Goal: Task Accomplishment & Management: Complete application form

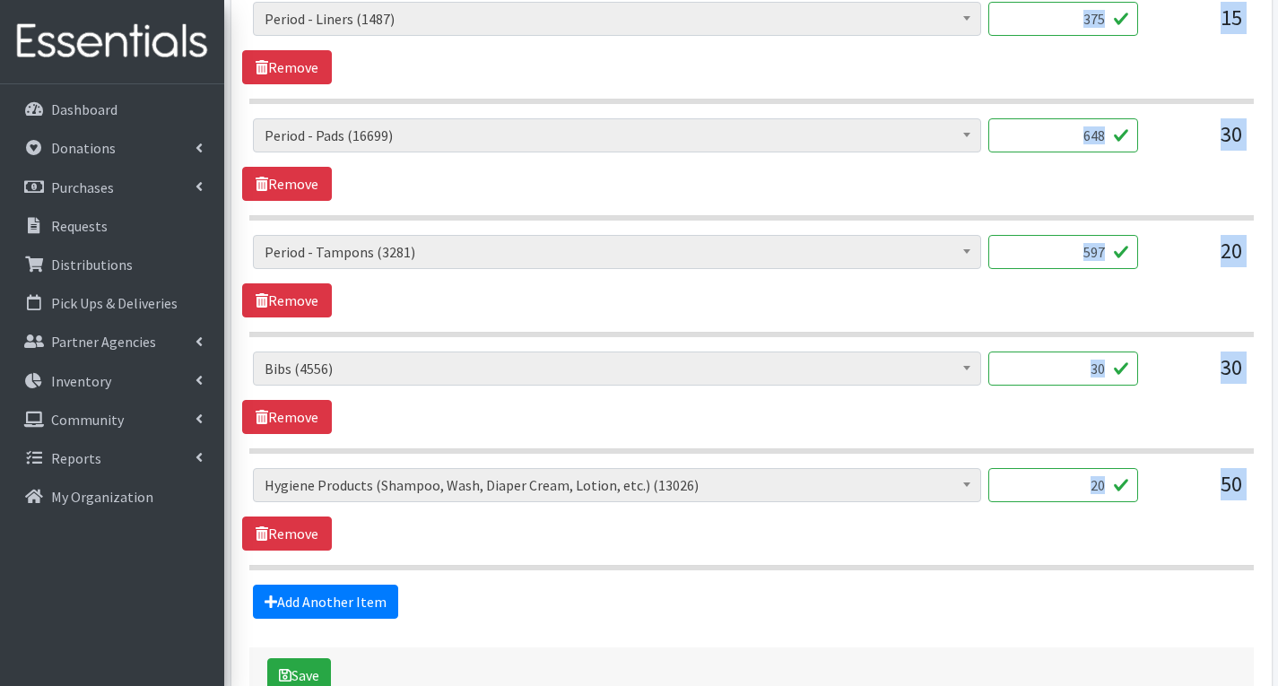
scroll to position [6, 0]
click at [634, 298] on div "# of Children this order will serve (83085) # of Individuals Living in Househol…" at bounding box center [751, 276] width 1018 height 83
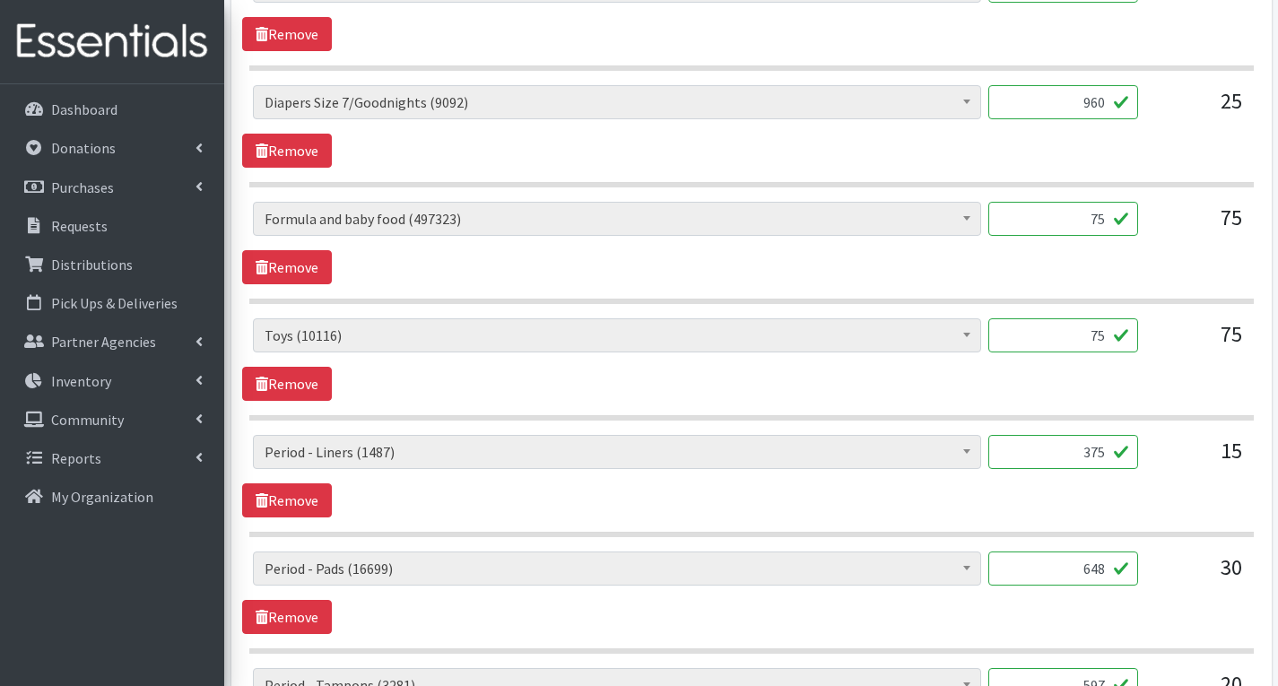
scroll to position [2105, 0]
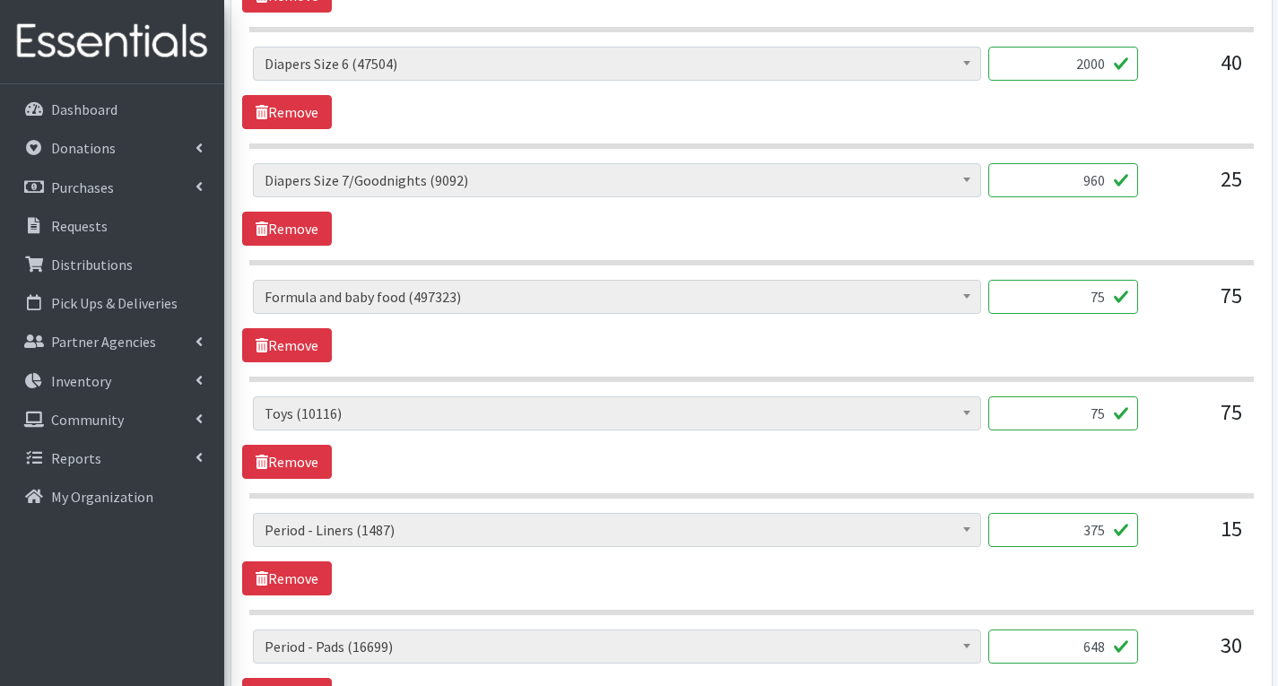
click at [1111, 413] on input "75" at bounding box center [1064, 414] width 150 height 34
click at [1106, 406] on input "75" at bounding box center [1064, 414] width 150 height 34
type input "7"
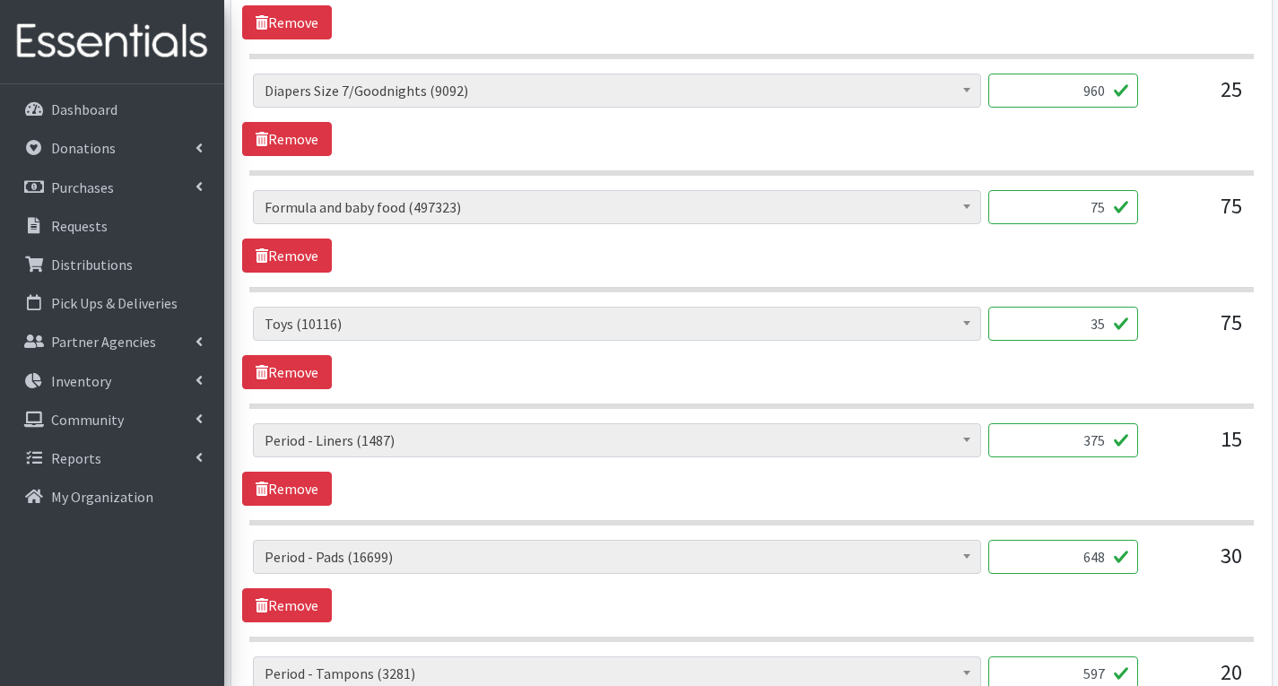
type input "35"
click at [1111, 203] on input "75" at bounding box center [1064, 207] width 150 height 34
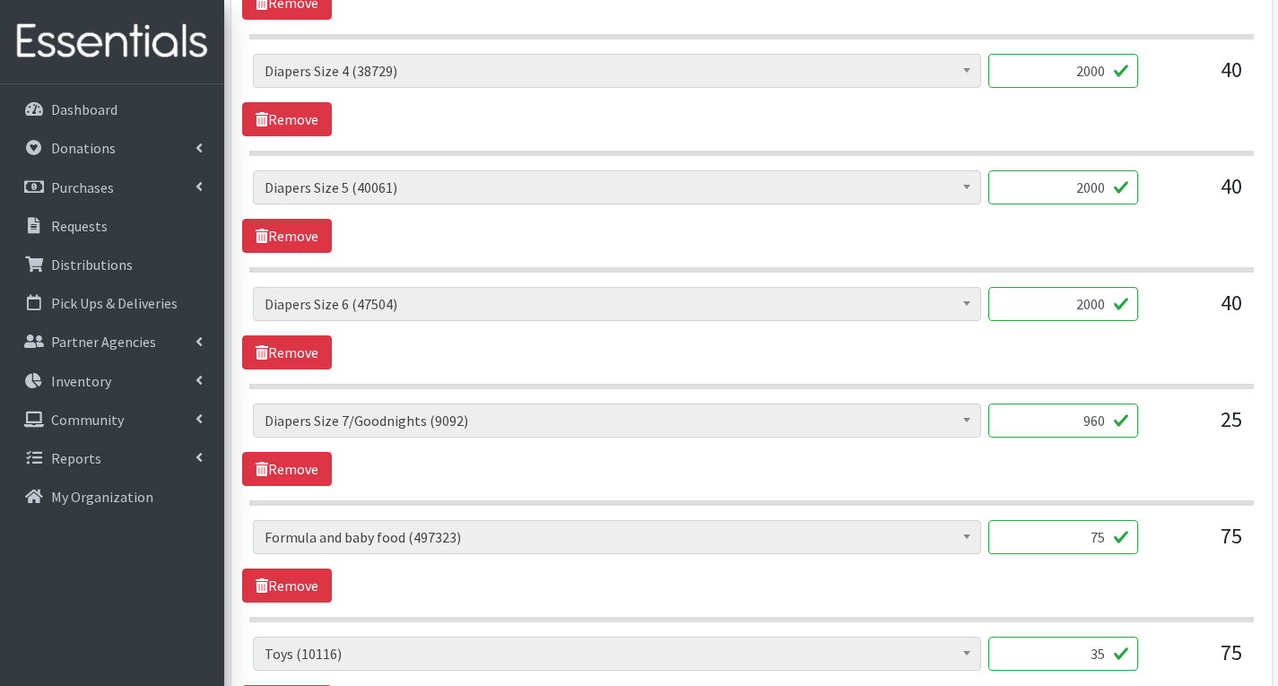
scroll to position [1926, 0]
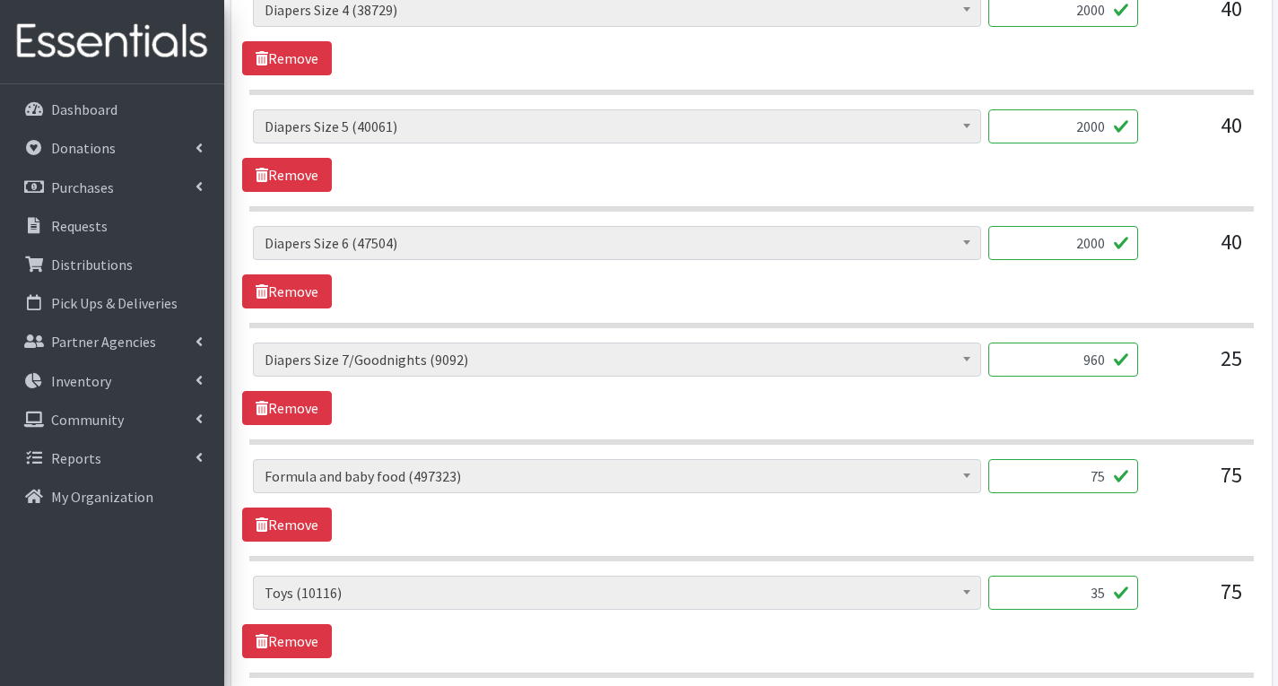
type input "7"
type input "96"
click at [1080, 530] on div "# of Children this order will serve (83085) # of Individuals Living in Househol…" at bounding box center [751, 500] width 1018 height 83
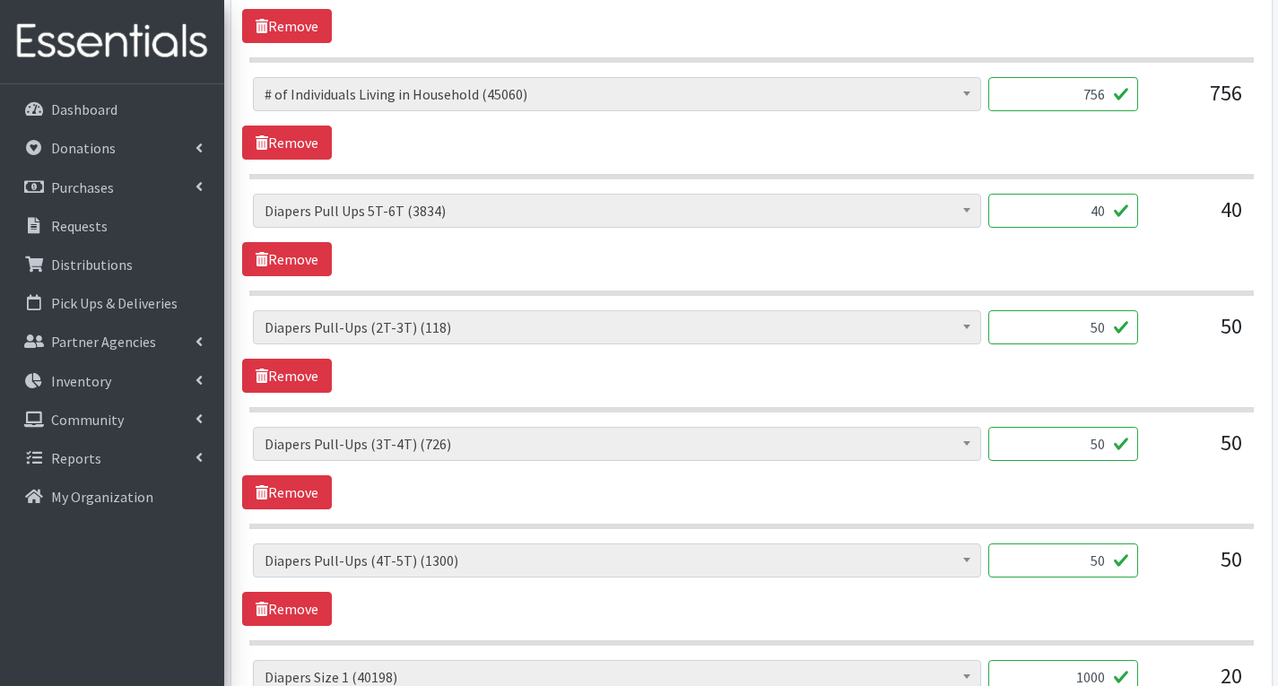
scroll to position [939, 0]
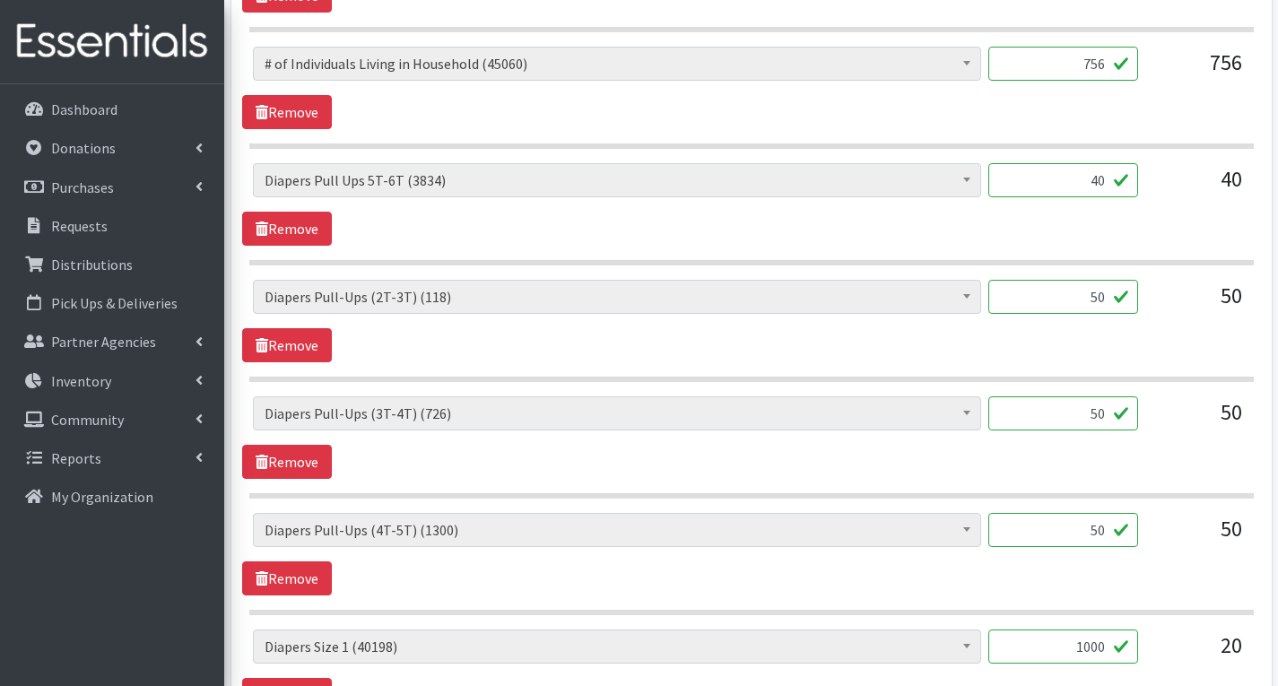
click at [1109, 410] on input "50" at bounding box center [1064, 414] width 150 height 34
type input "5"
type input "435"
click at [1116, 301] on input "50" at bounding box center [1064, 297] width 150 height 34
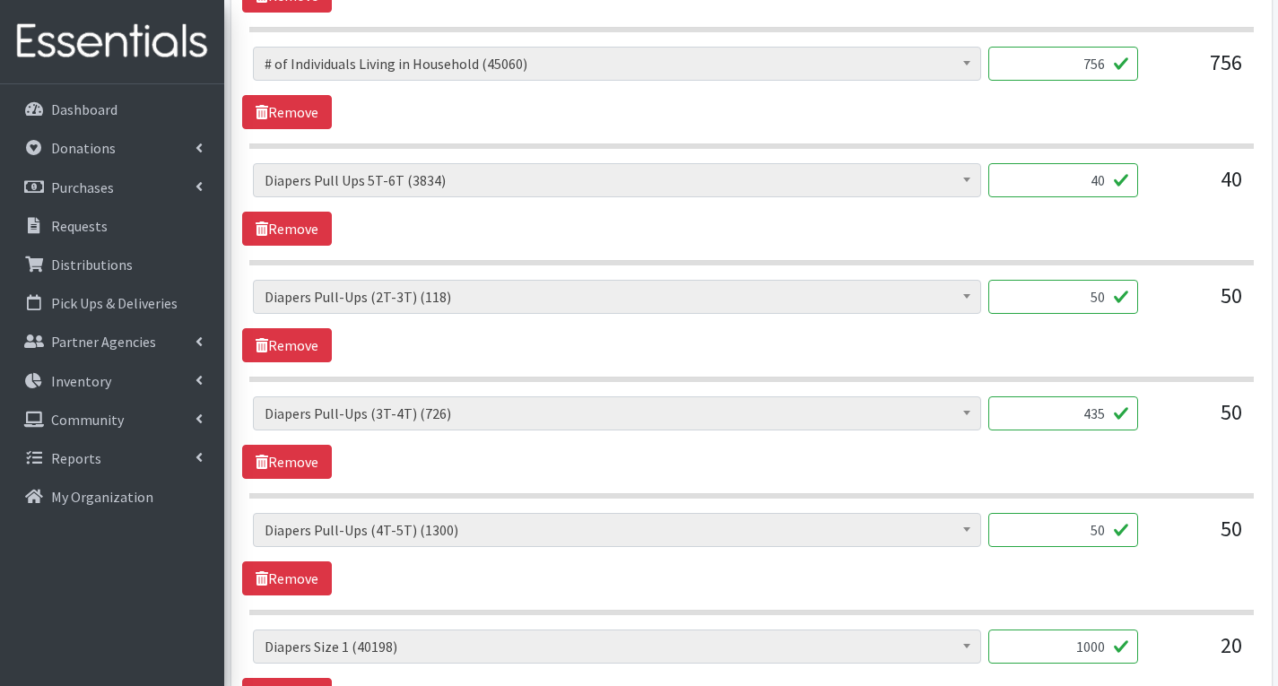
type input "5"
type input "337"
click at [1158, 336] on div "# of Children this order will serve (83085) # of Individuals Living in Househol…" at bounding box center [751, 321] width 1018 height 83
click at [1106, 183] on input "40" at bounding box center [1064, 180] width 150 height 34
type input "4"
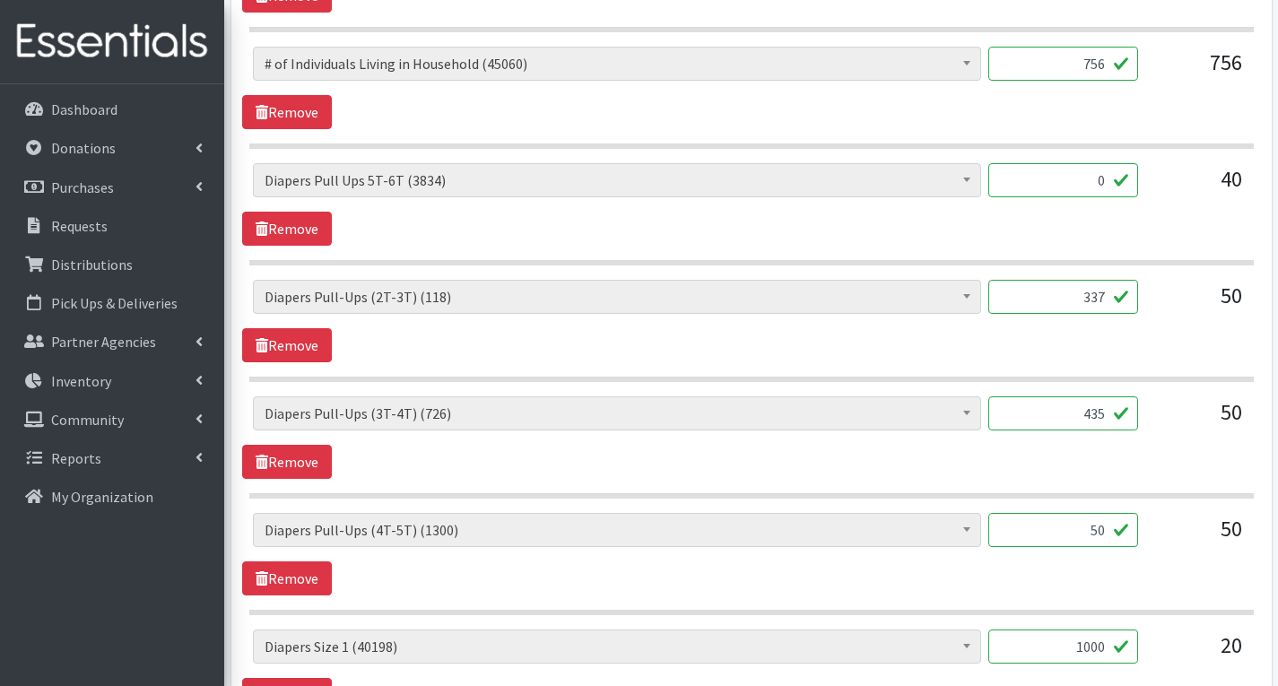
type input "0"
click at [1100, 537] on input "50" at bounding box center [1064, 530] width 150 height 34
type input "0"
click at [1176, 481] on section "# of Children this order will serve (83085) # of Individuals Living in Househol…" at bounding box center [751, 448] width 1005 height 102
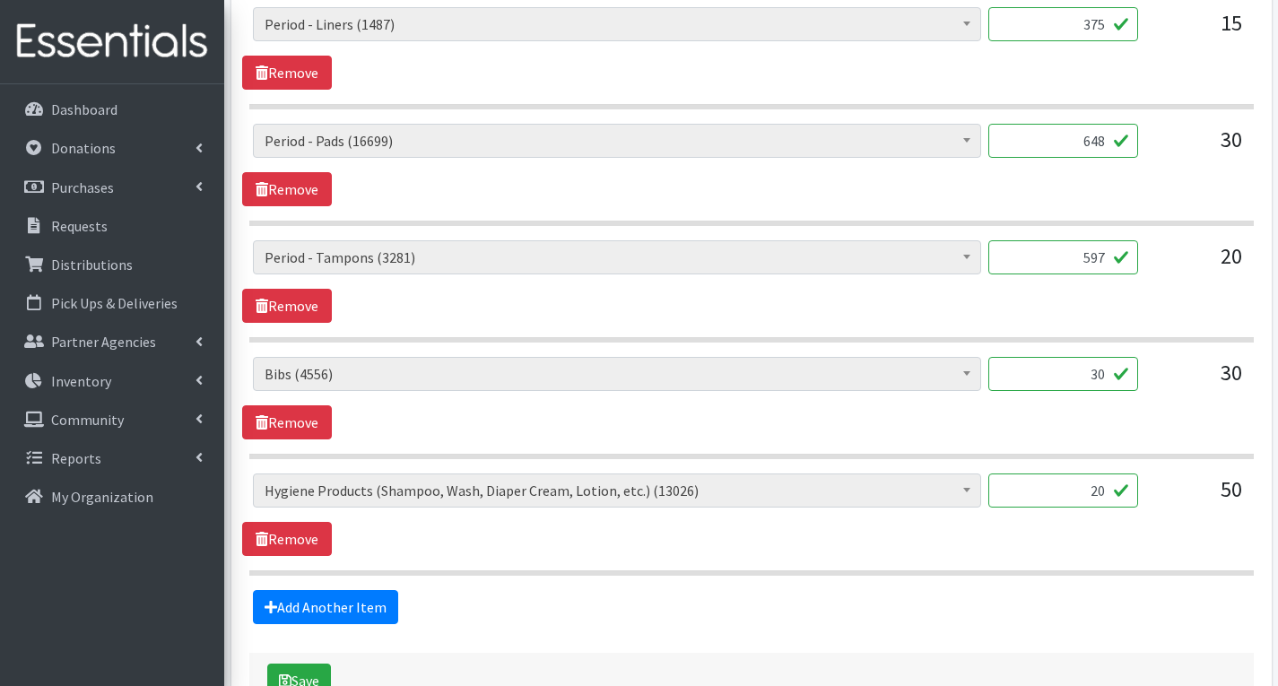
scroll to position [2644, 0]
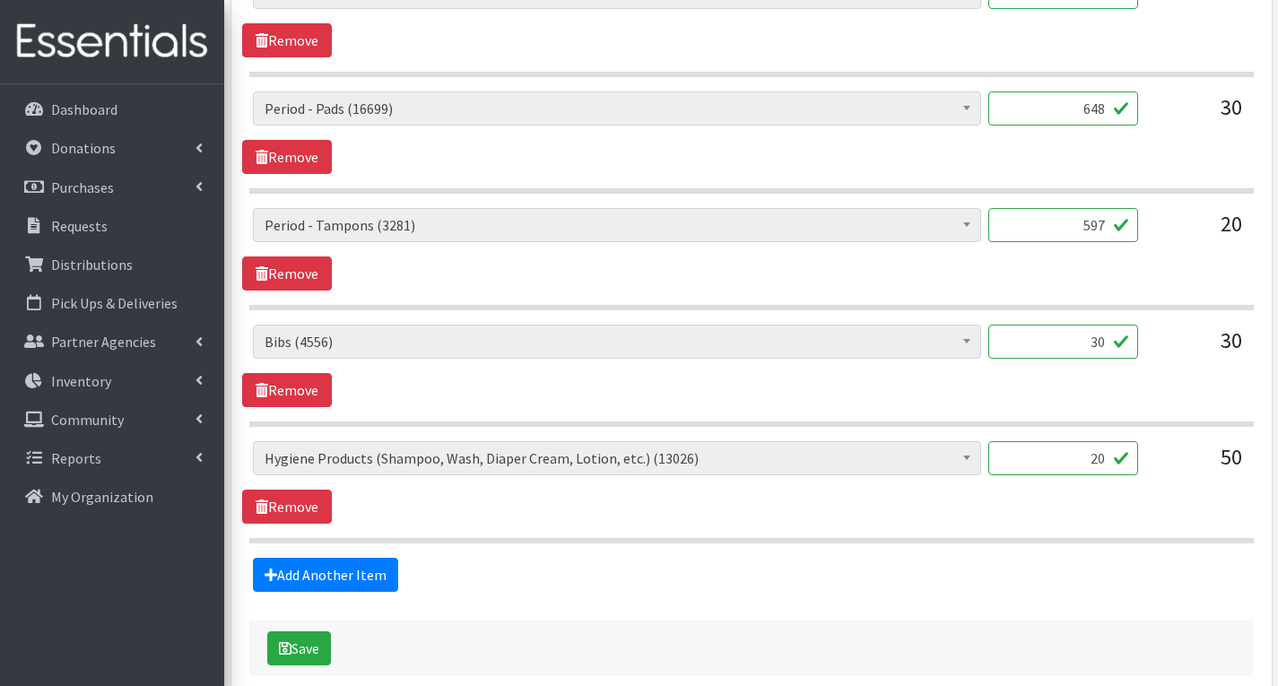
click at [1102, 345] on input "30" at bounding box center [1064, 342] width 150 height 34
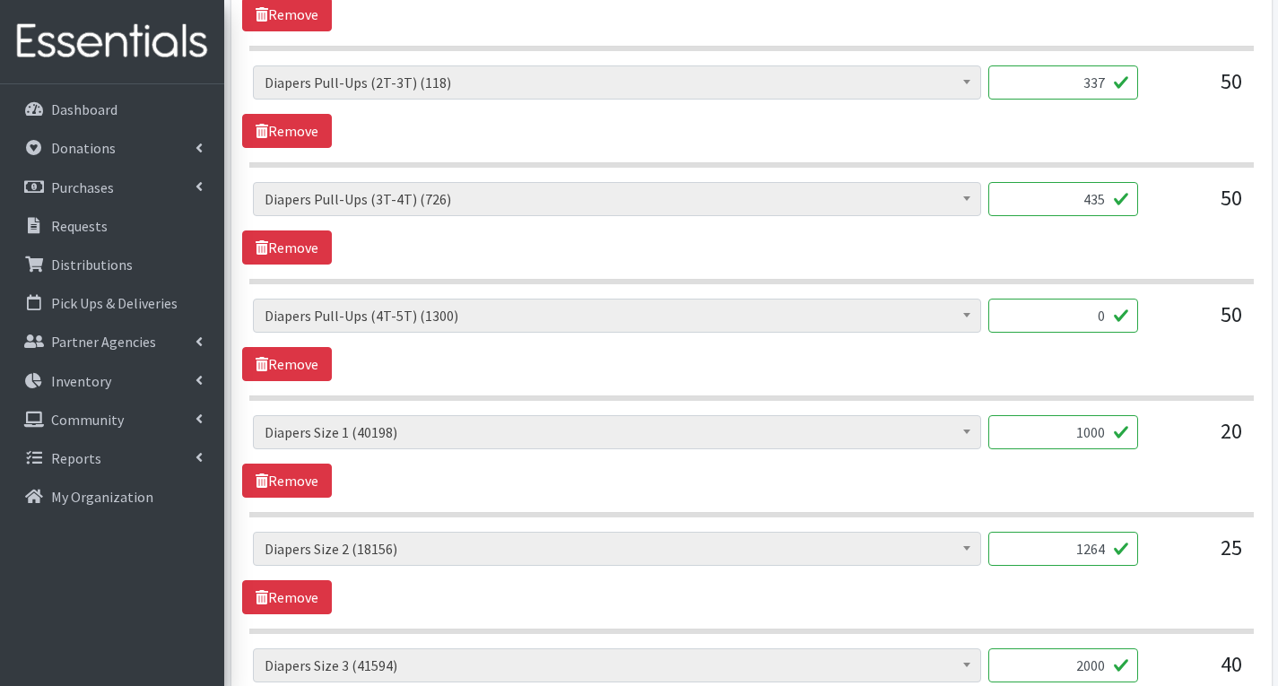
scroll to position [1119, 0]
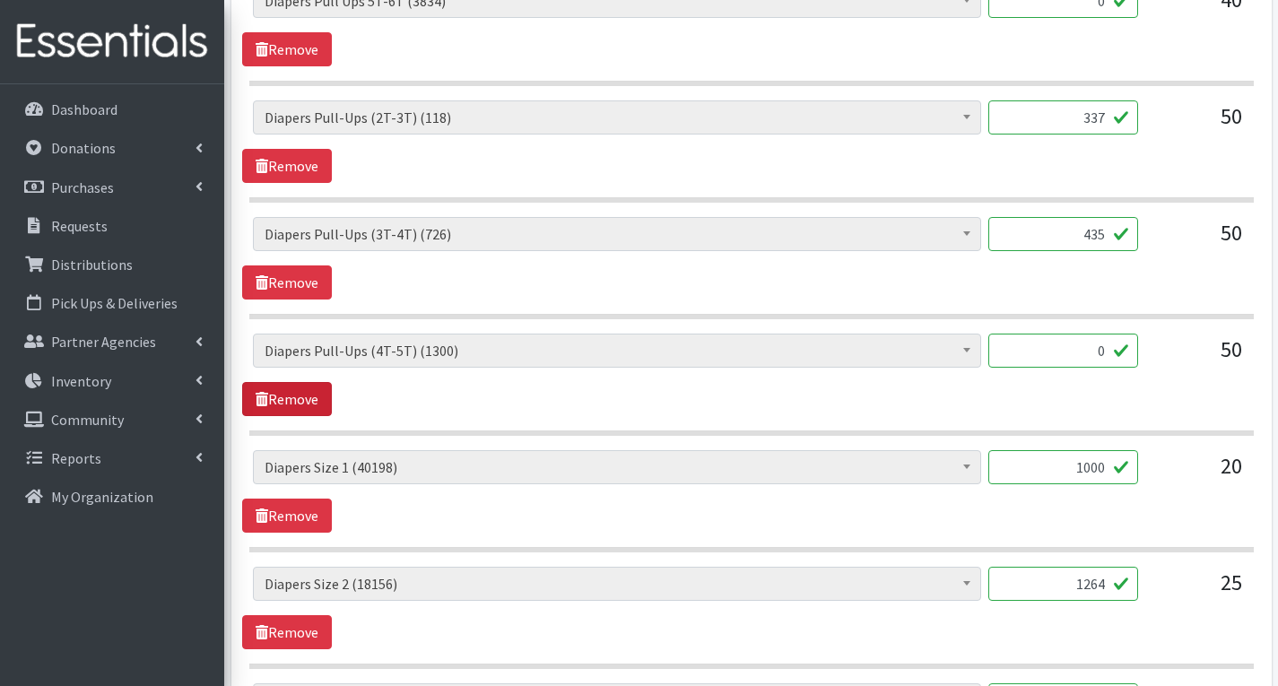
click at [290, 398] on link "Remove" at bounding box center [287, 399] width 90 height 34
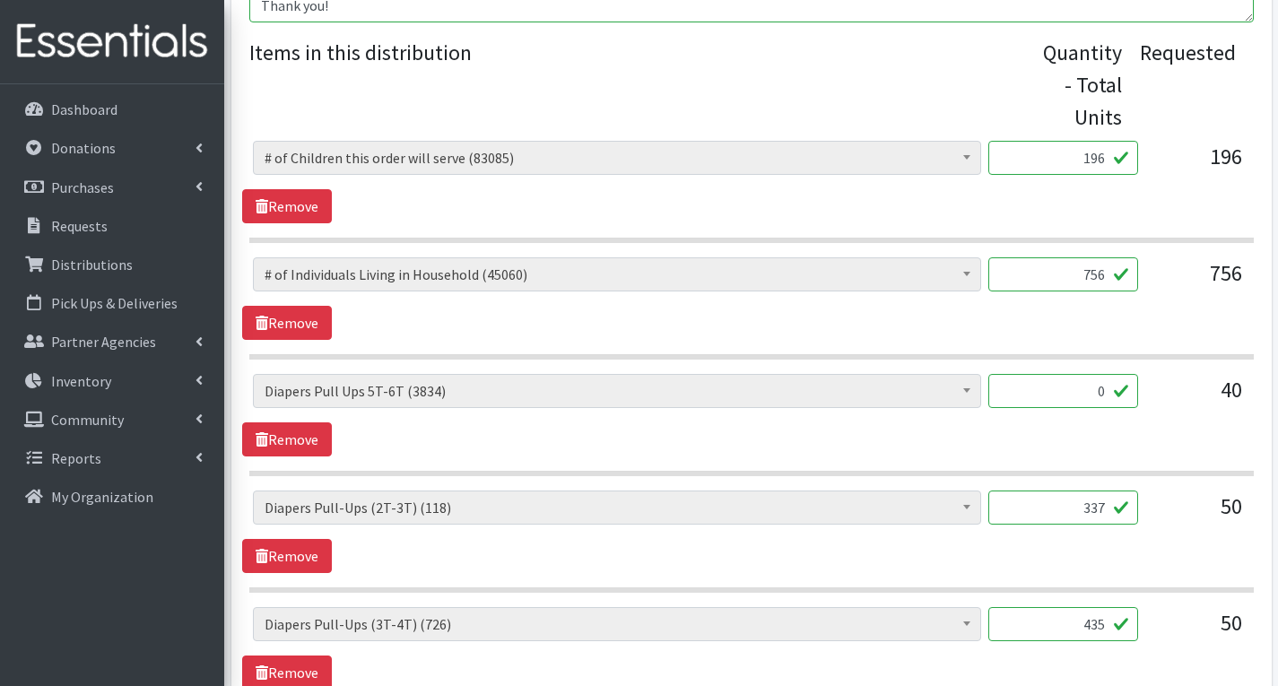
scroll to position [760, 0]
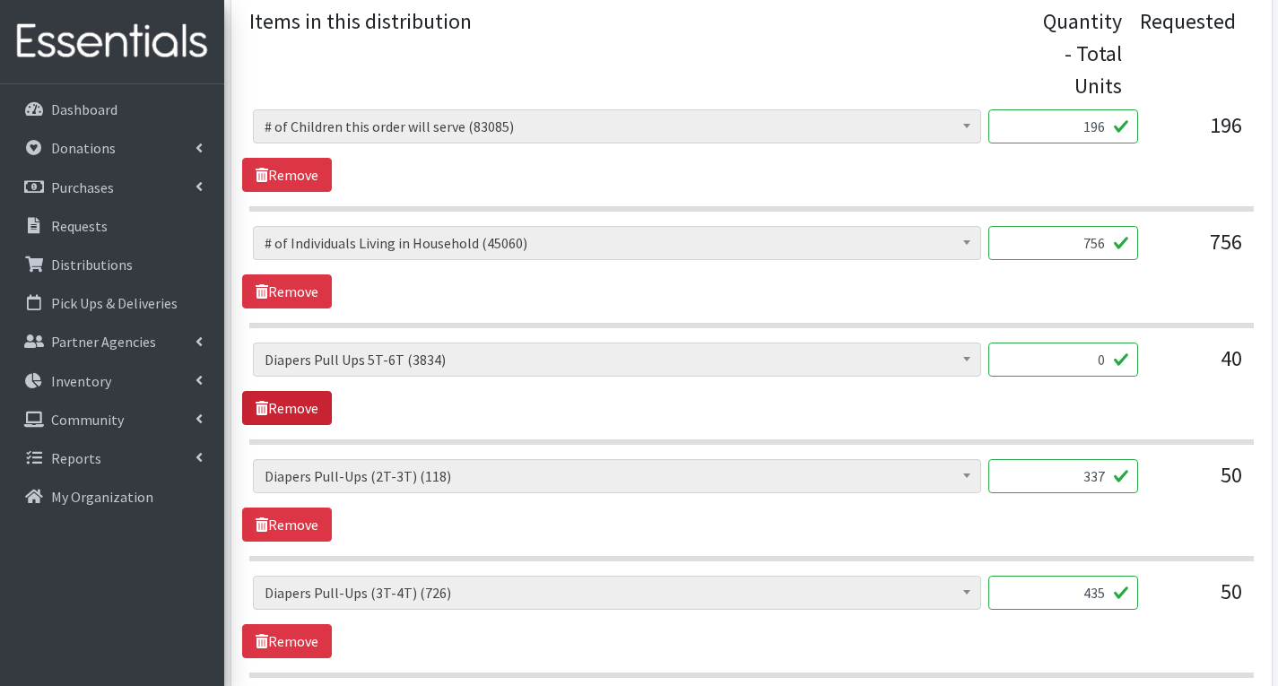
click at [303, 406] on link "Remove" at bounding box center [287, 408] width 90 height 34
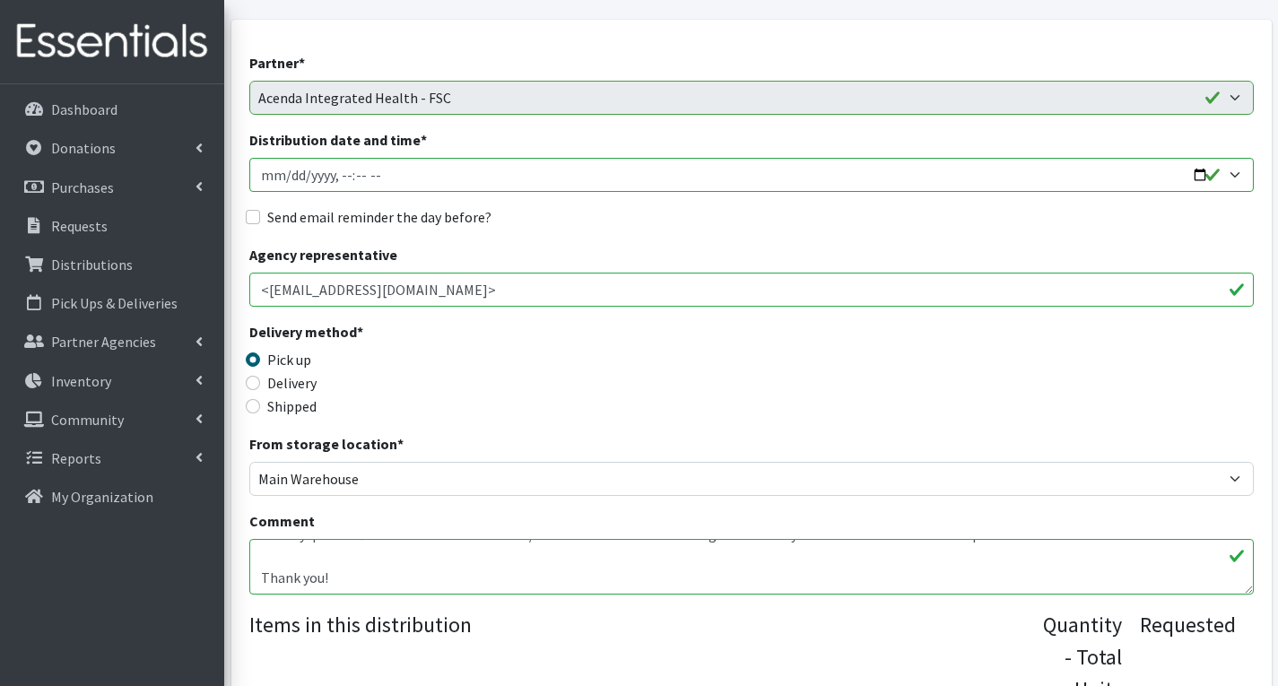
scroll to position [132, 0]
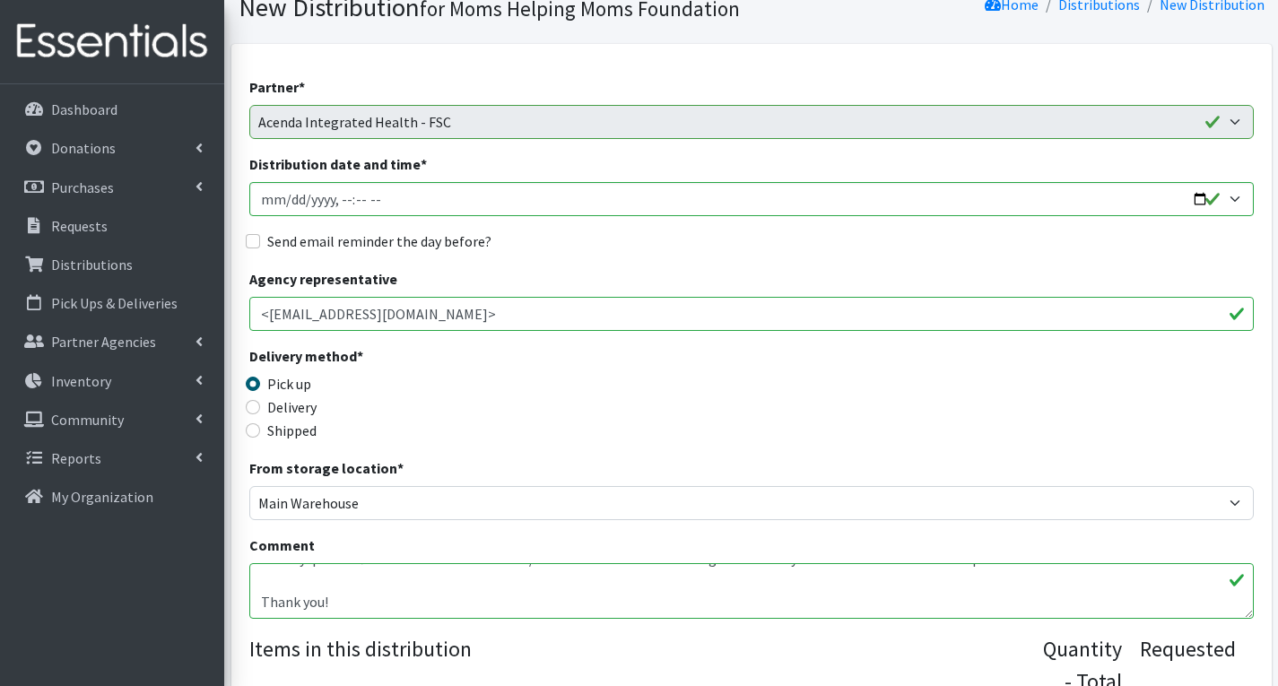
click at [366, 602] on textarea "For Birds Eye Family Success Center Delivery at 364 S Broadway, Pennsville, NJ …" at bounding box center [751, 591] width 1005 height 56
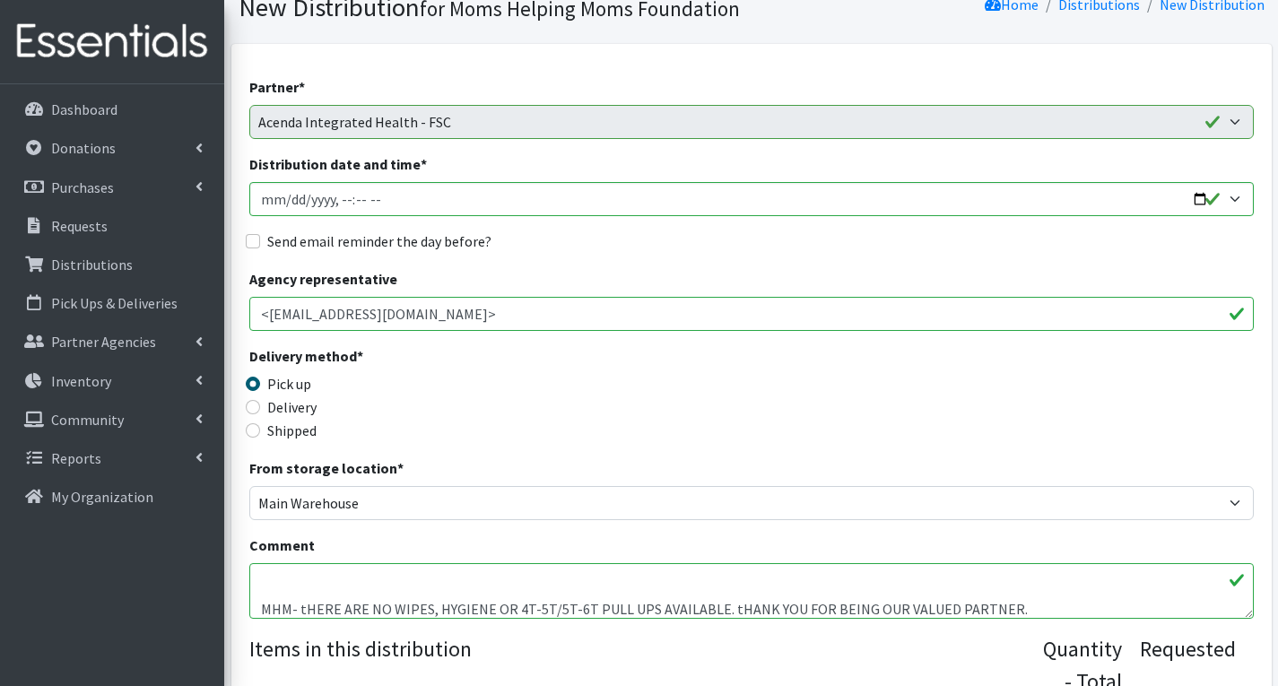
click at [302, 607] on textarea "For Birds Eye Family Success Center Delivery at 364 S Broadway, Pennsville, NJ …" at bounding box center [751, 591] width 1005 height 56
click at [300, 613] on textarea "For Birds Eye Family Success Center Delivery at 364 S Broadway, Pennsville, NJ …" at bounding box center [751, 591] width 1005 height 56
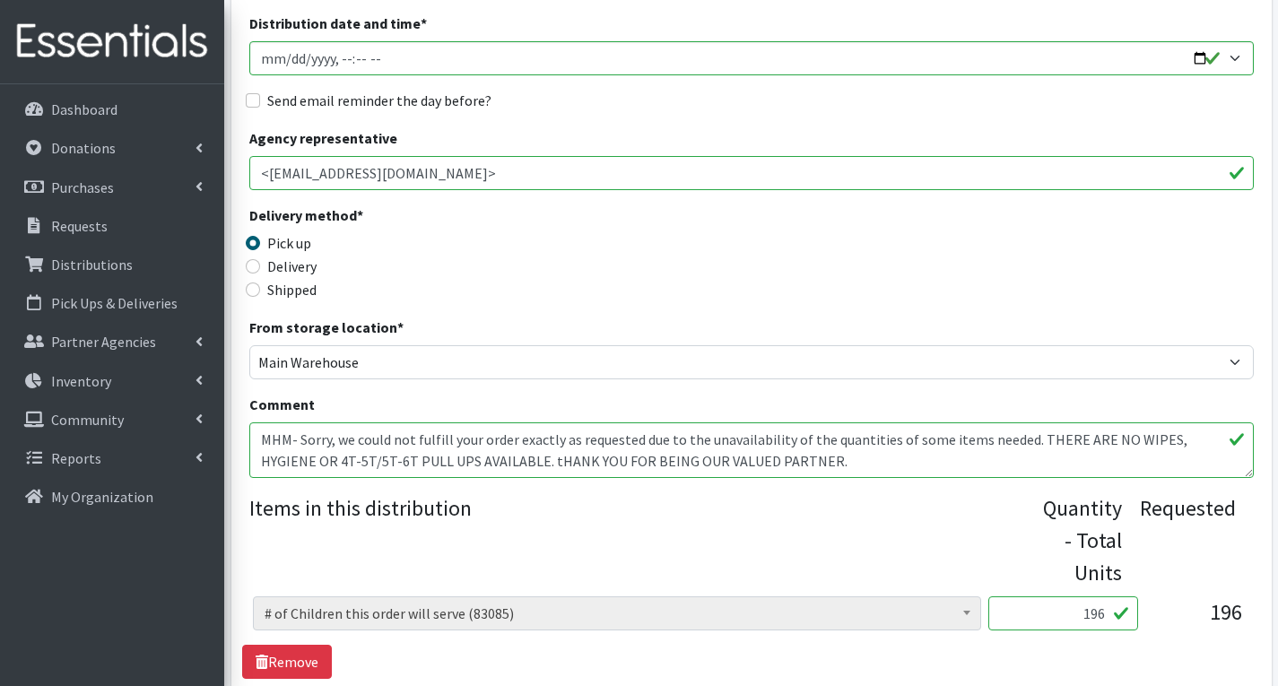
scroll to position [359, 0]
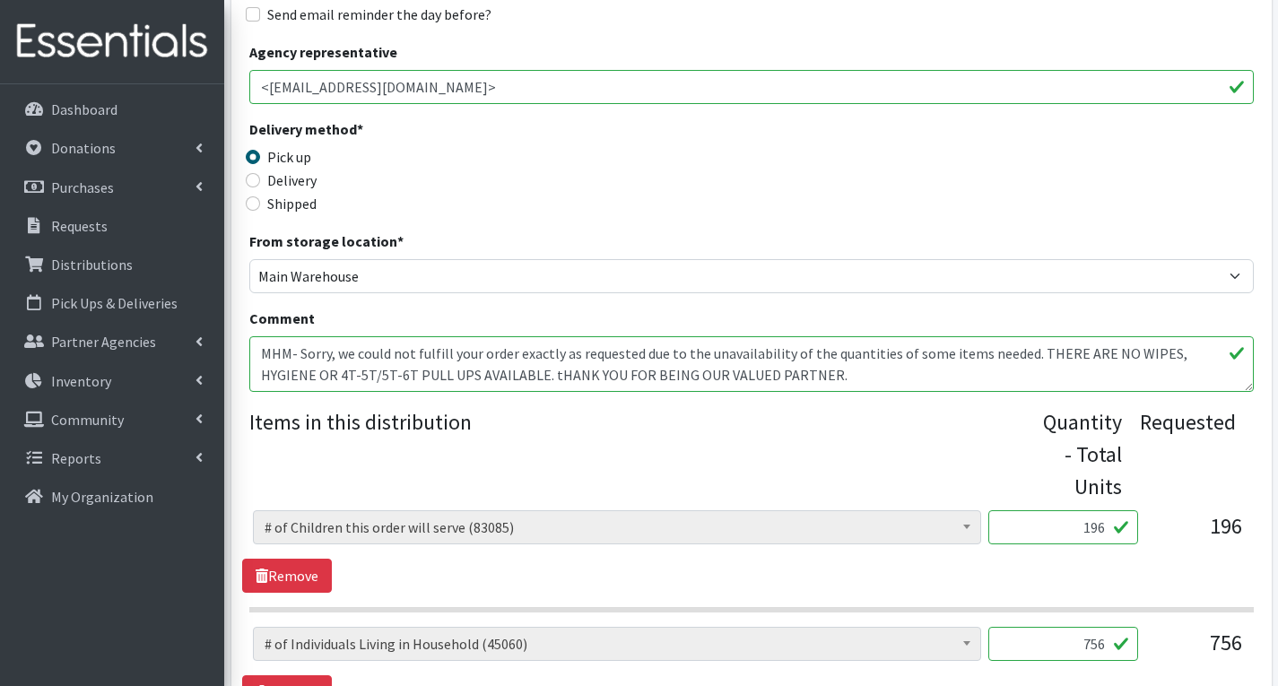
click at [549, 379] on textarea "For Birds Eye Family Success Center Delivery at 364 S Broadway, Pennsville, NJ …" at bounding box center [751, 364] width 1005 height 56
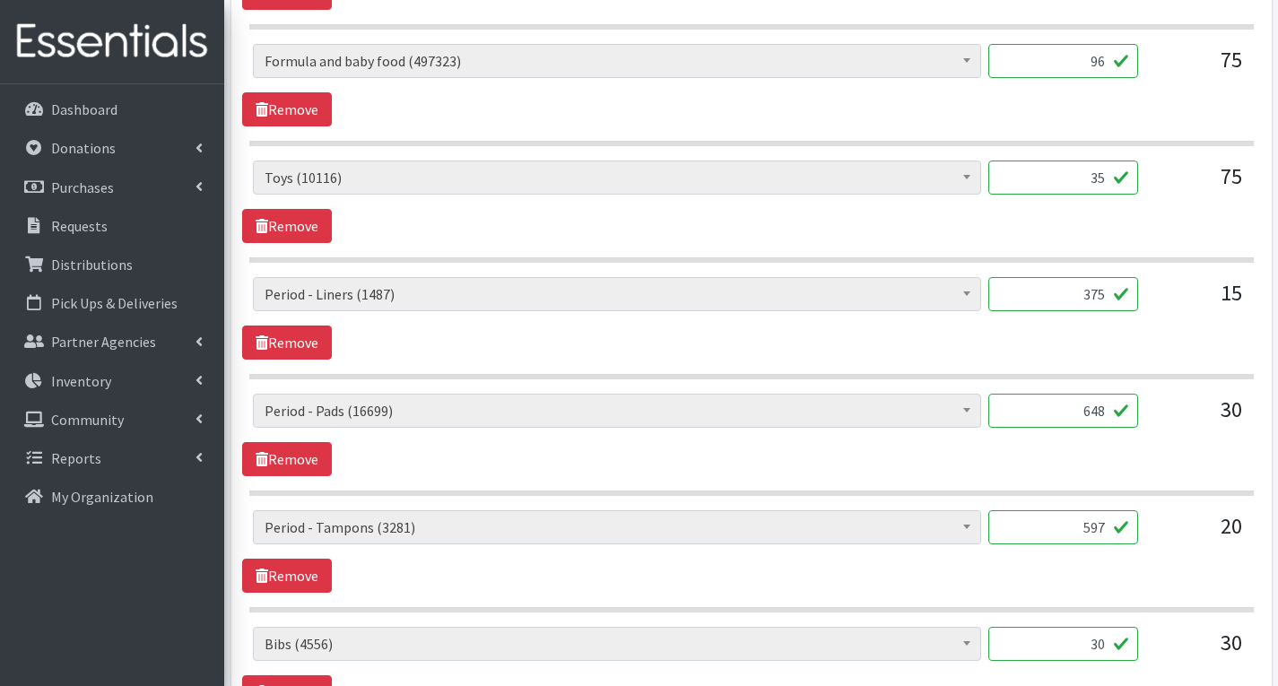
scroll to position [2500, 0]
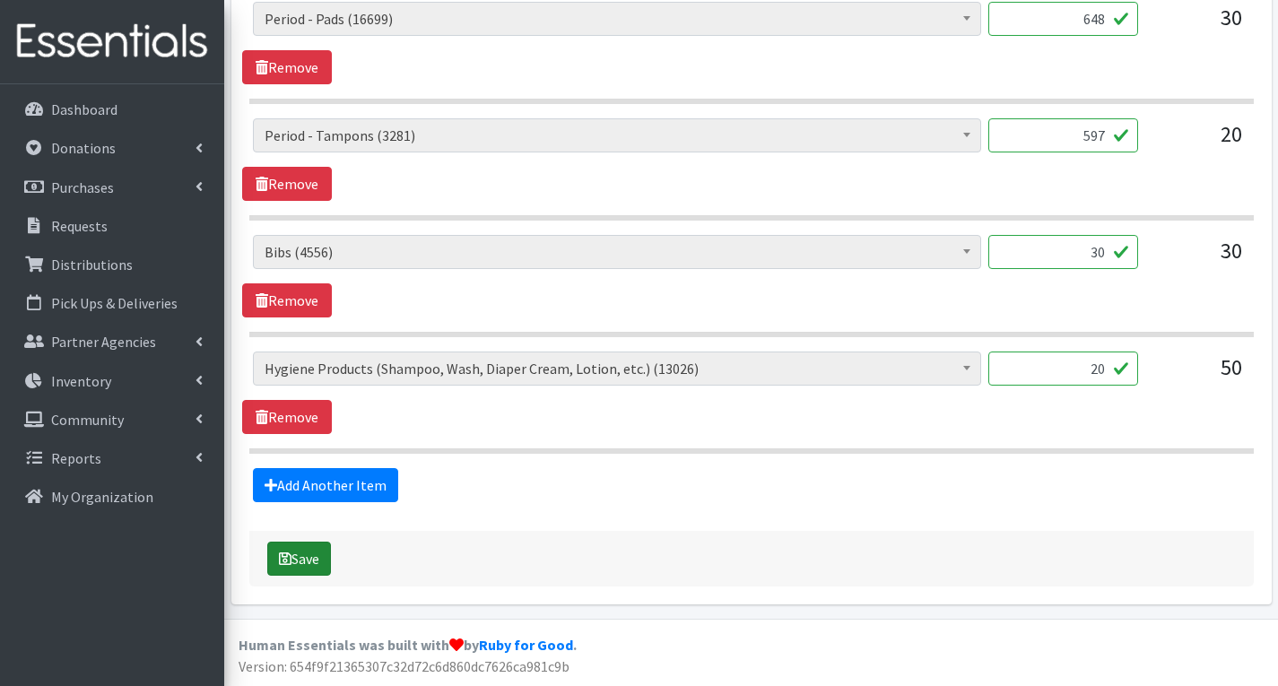
type textarea "For Birds Eye Family Success Center Delivery at 364 S Broadway, Pennsville, NJ …"
click at [314, 559] on button "Save" at bounding box center [299, 559] width 64 height 34
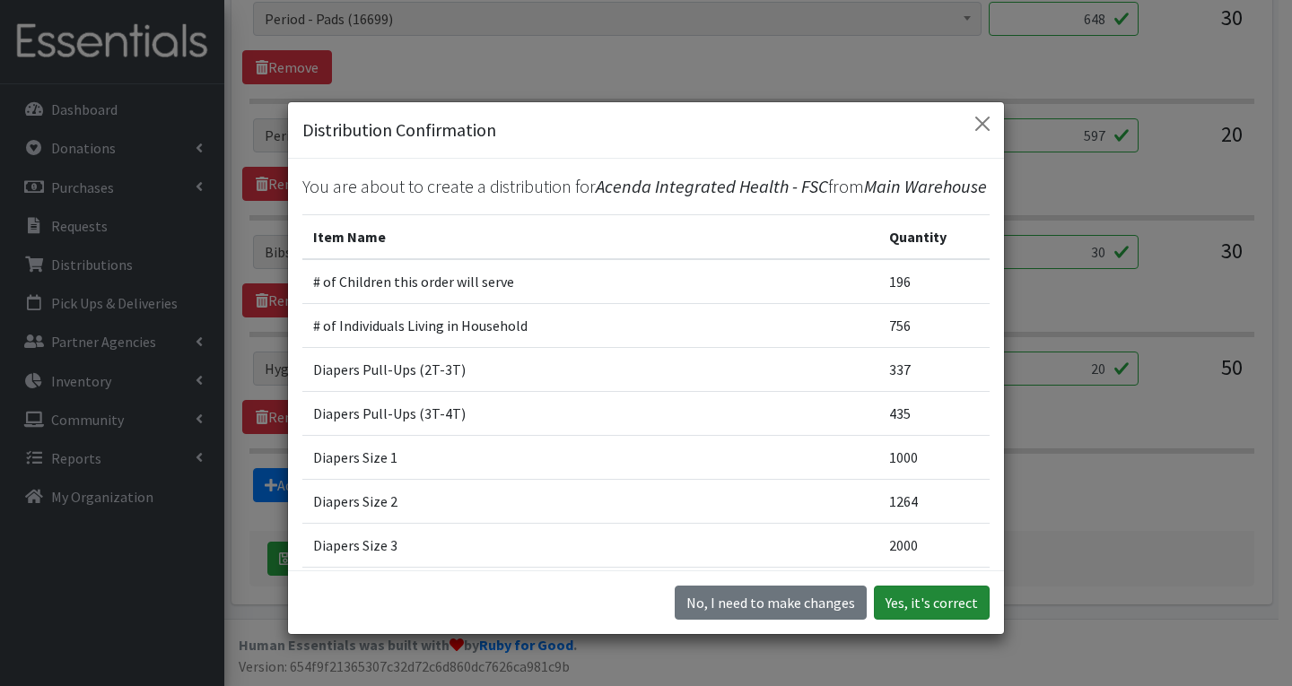
click at [911, 601] on button "Yes, it's correct" at bounding box center [932, 603] width 116 height 34
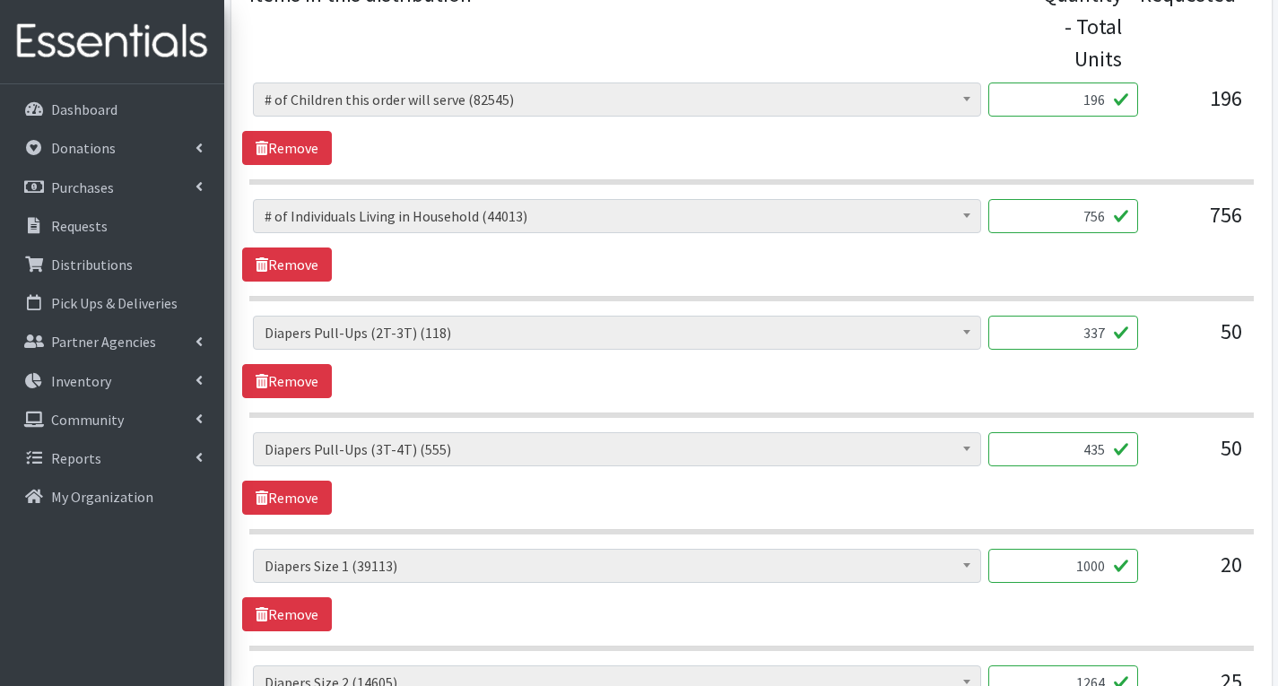
scroll to position [807, 0]
click at [1106, 334] on input "337" at bounding box center [1064, 334] width 150 height 34
type input "3"
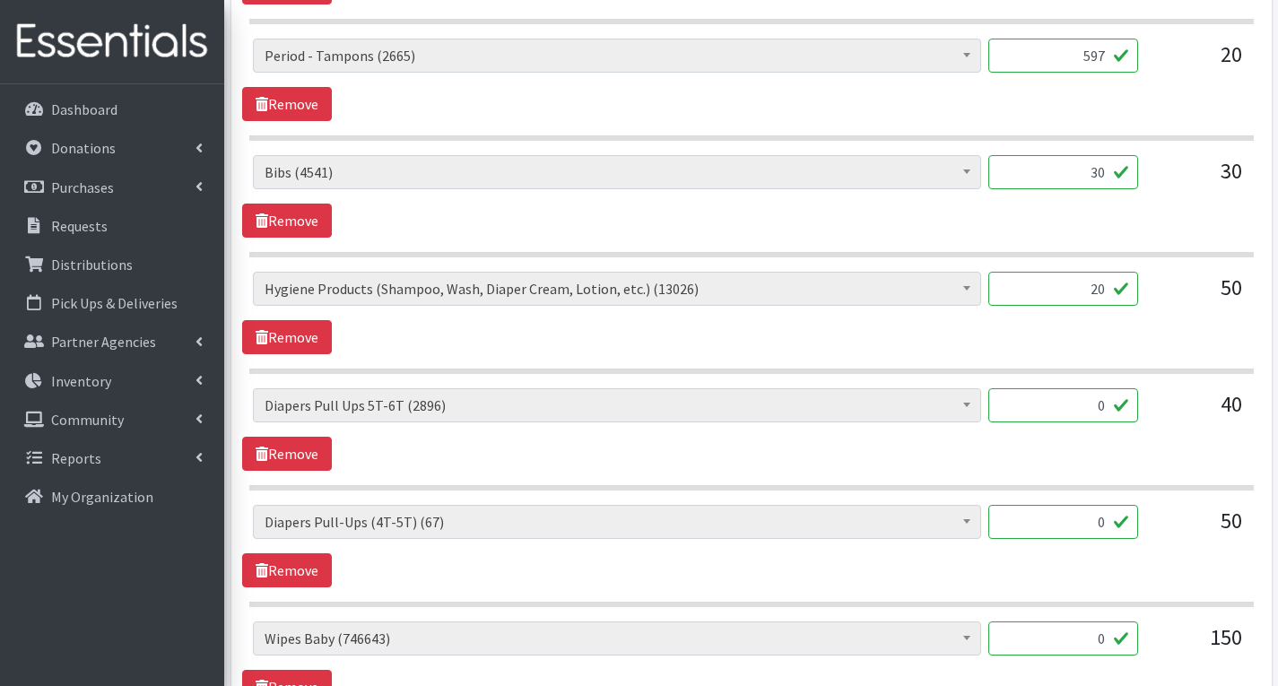
scroll to position [2872, 0]
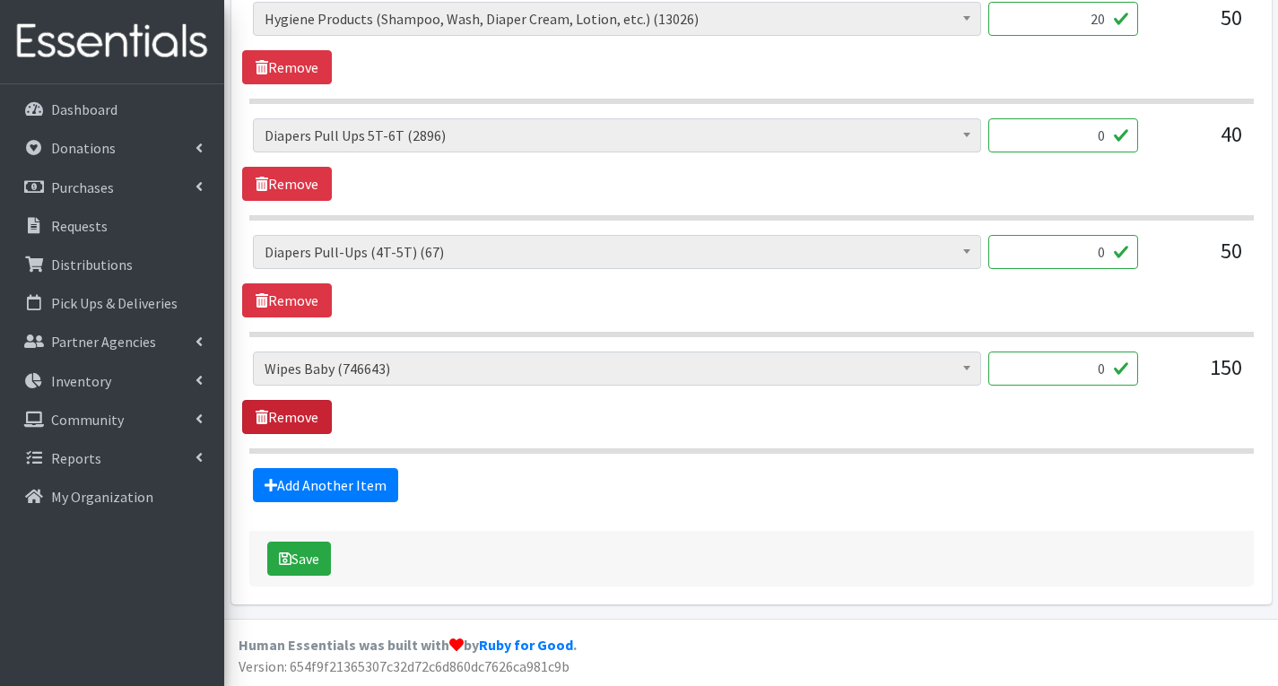
type input "118"
click at [289, 411] on link "Remove" at bounding box center [287, 417] width 90 height 34
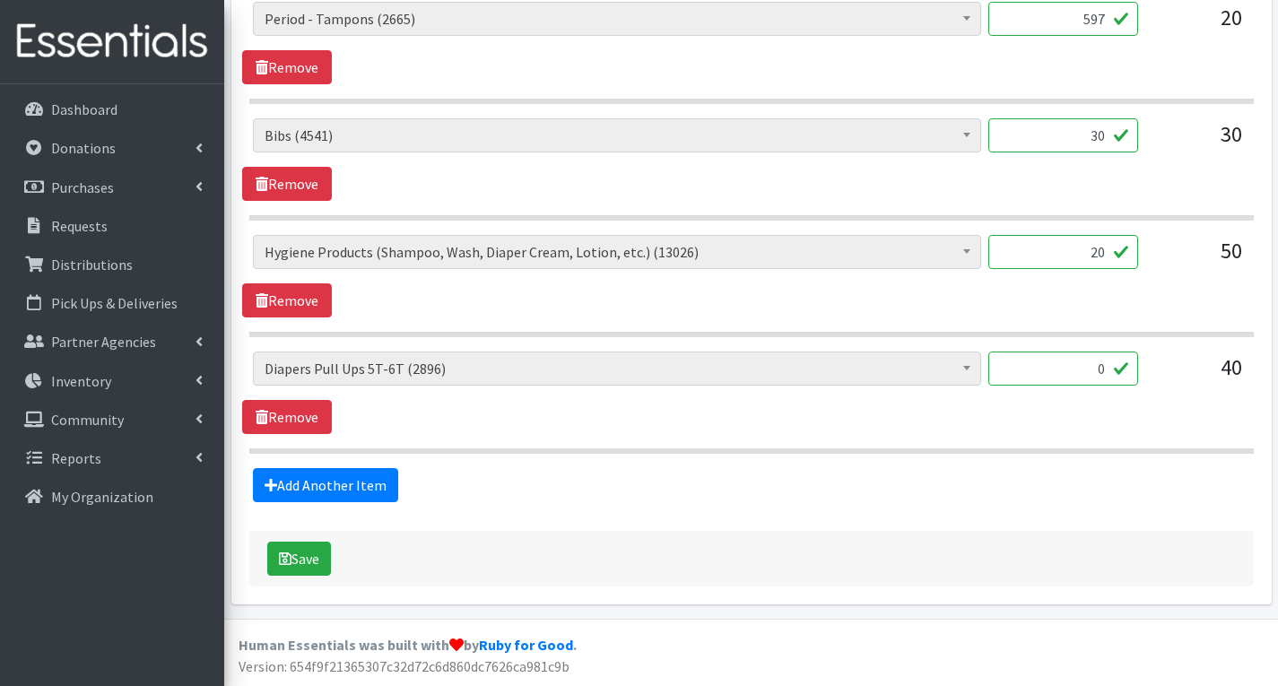
scroll to position [2638, 0]
click at [296, 415] on link "Remove" at bounding box center [287, 417] width 90 height 34
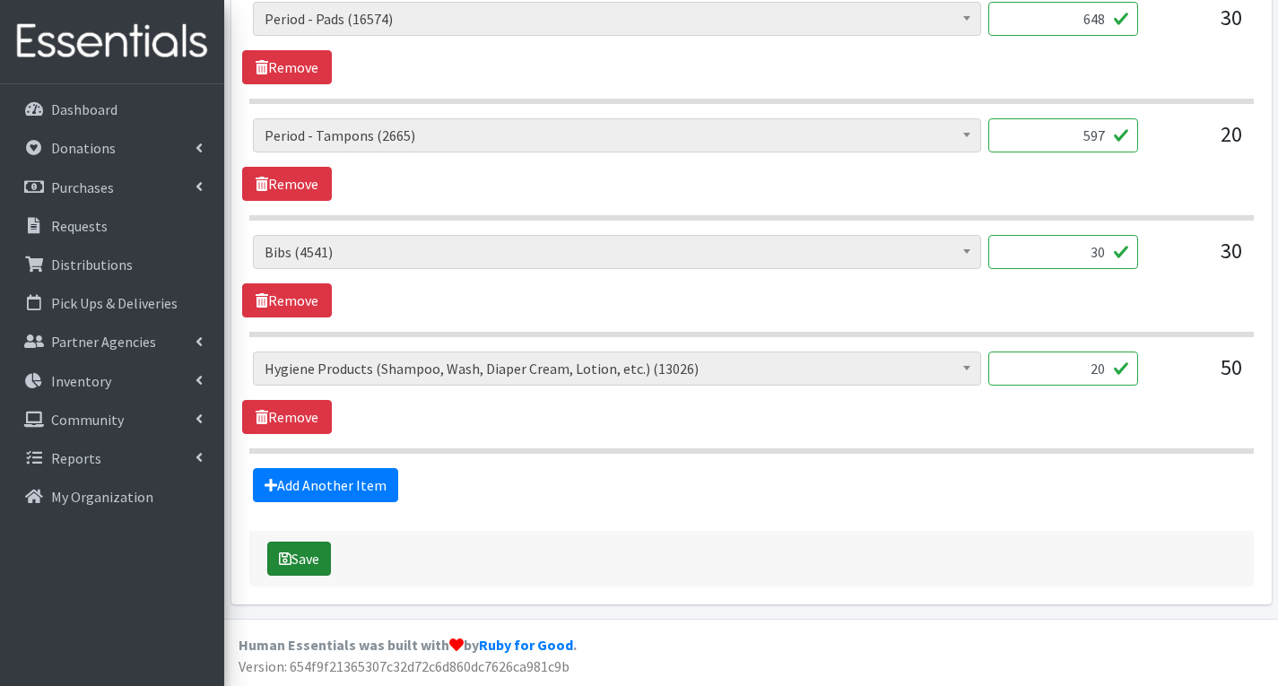
click at [301, 559] on button "Save" at bounding box center [299, 559] width 64 height 34
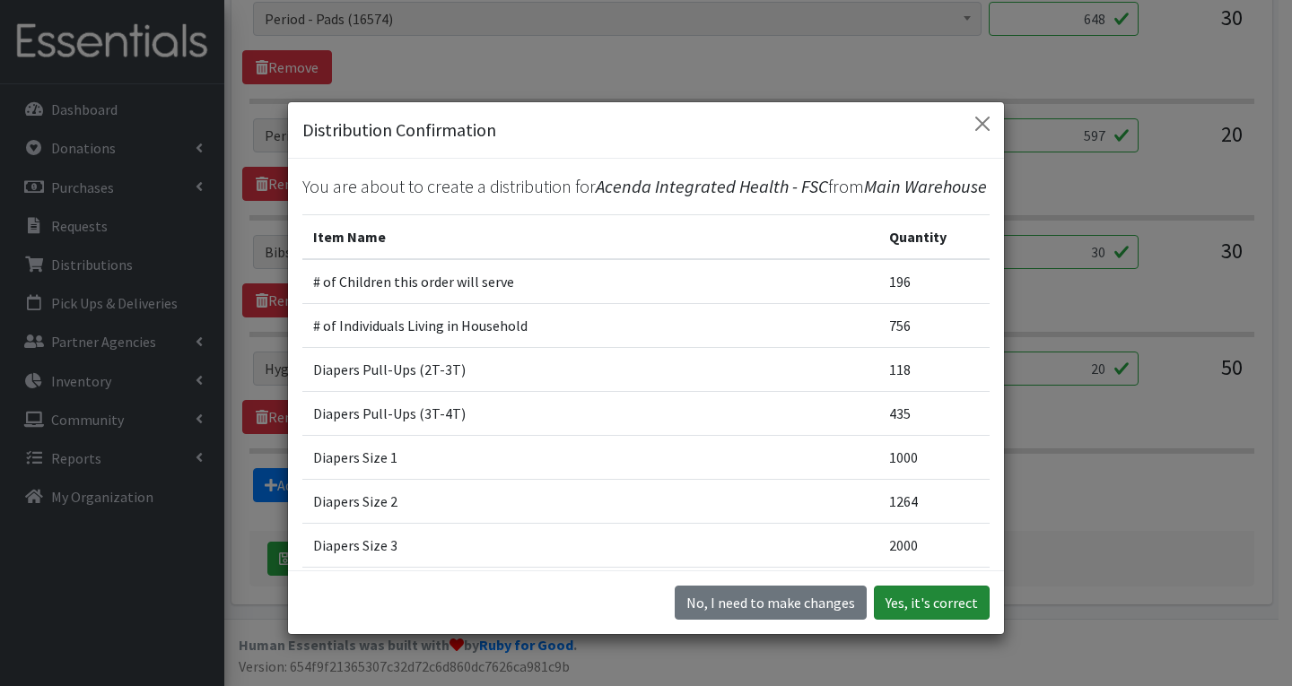
click at [973, 595] on button "Yes, it's correct" at bounding box center [932, 603] width 116 height 34
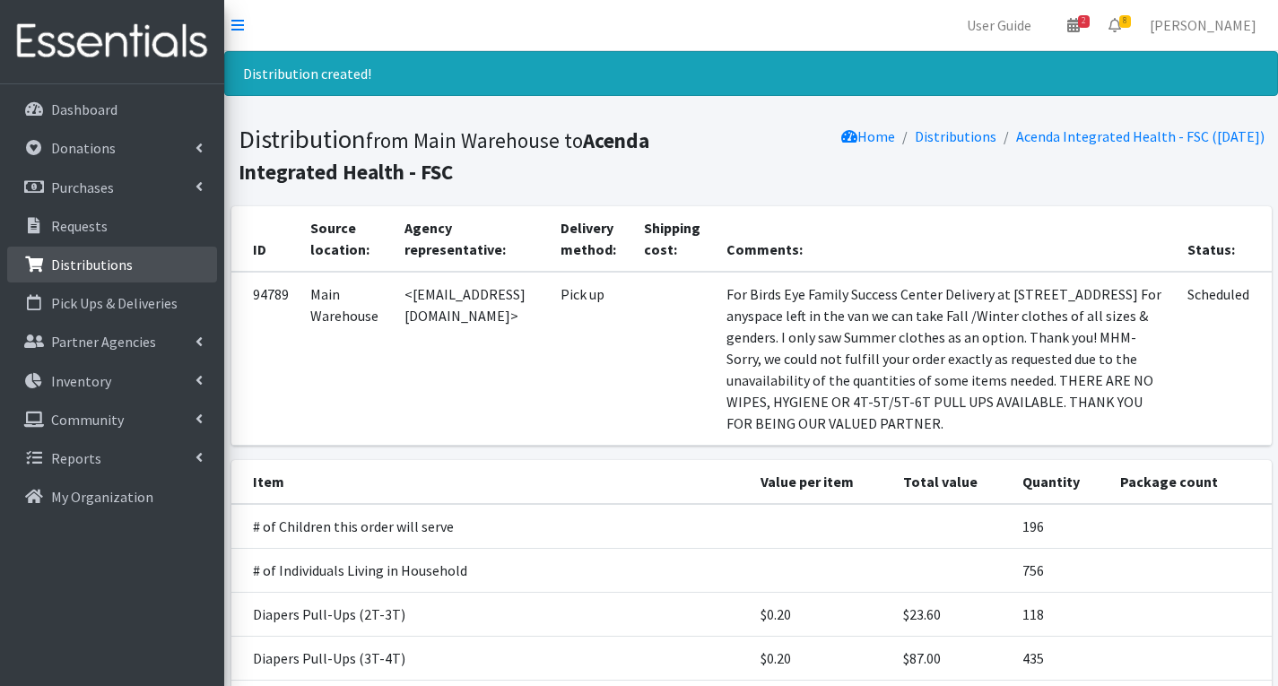
click at [85, 260] on p "Distributions" at bounding box center [92, 265] width 82 height 18
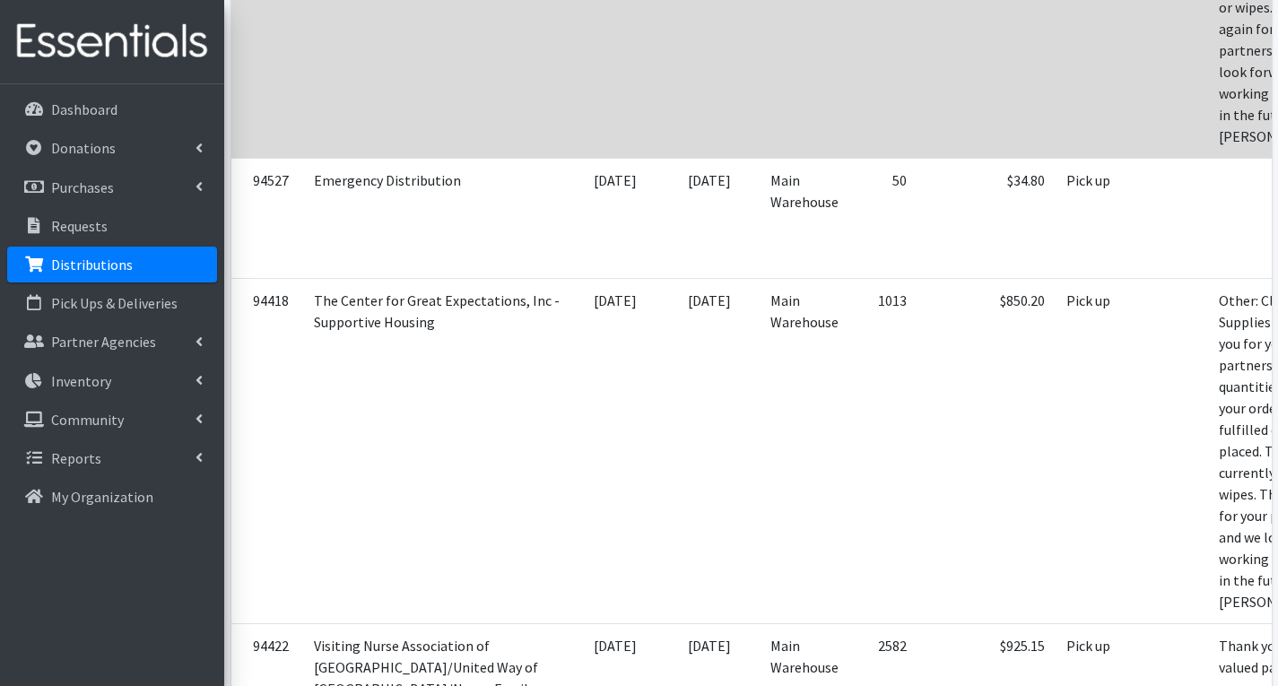
scroll to position [3140, 0]
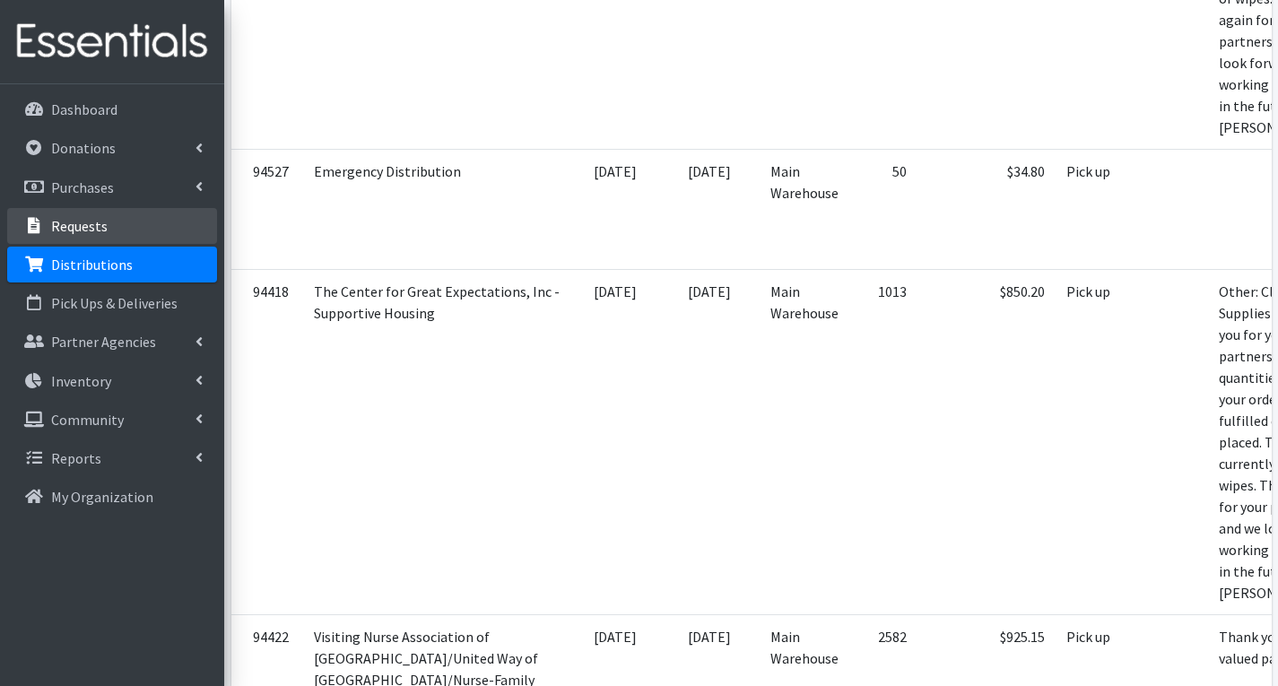
click at [99, 219] on p "Requests" at bounding box center [79, 226] width 57 height 18
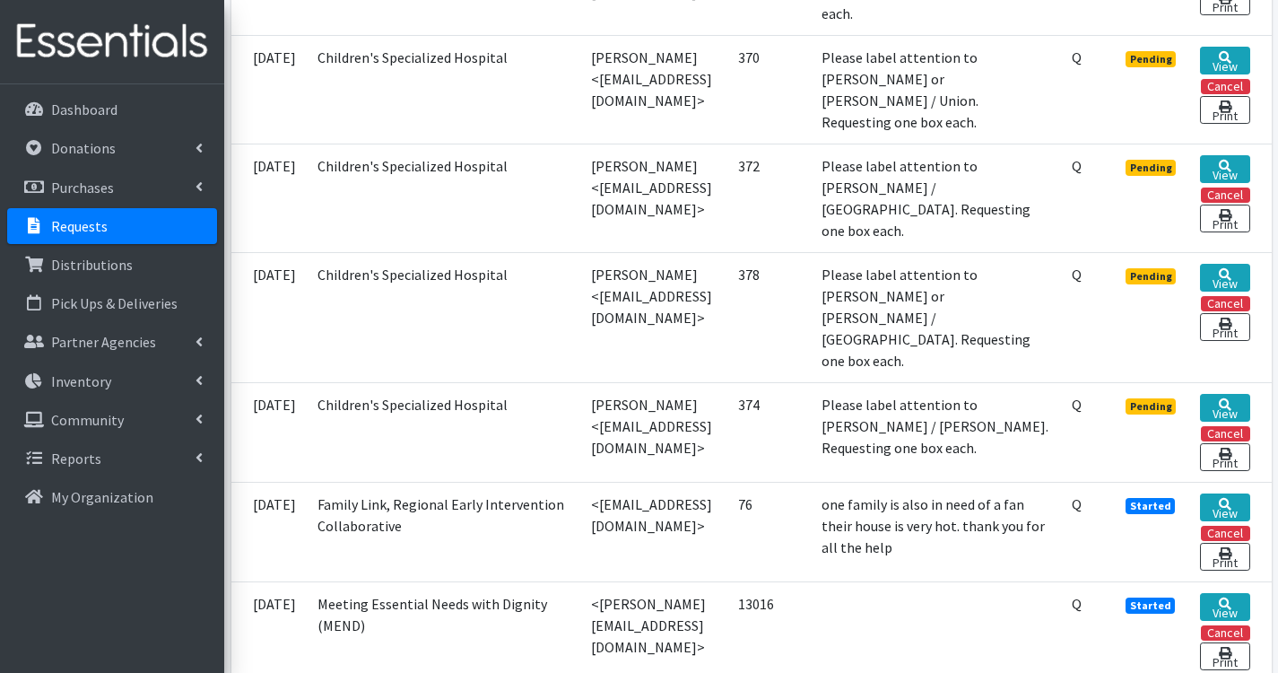
scroll to position [807, 0]
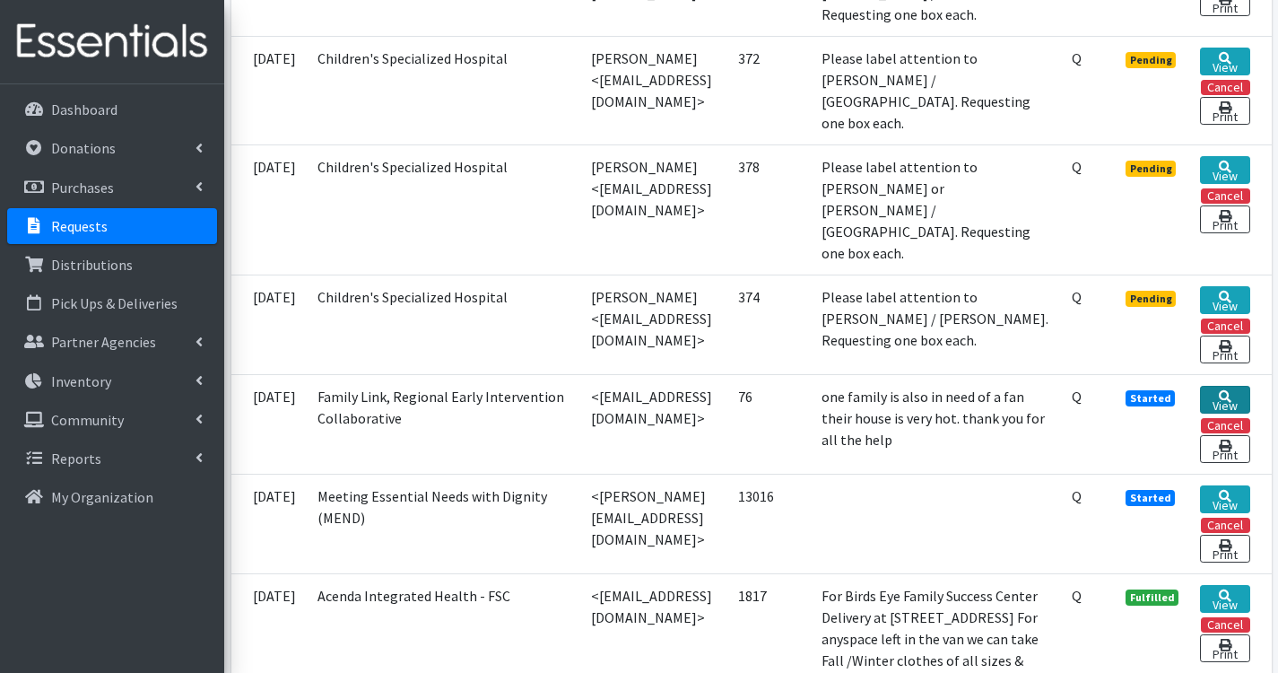
click at [1232, 390] on icon at bounding box center [1225, 396] width 13 height 13
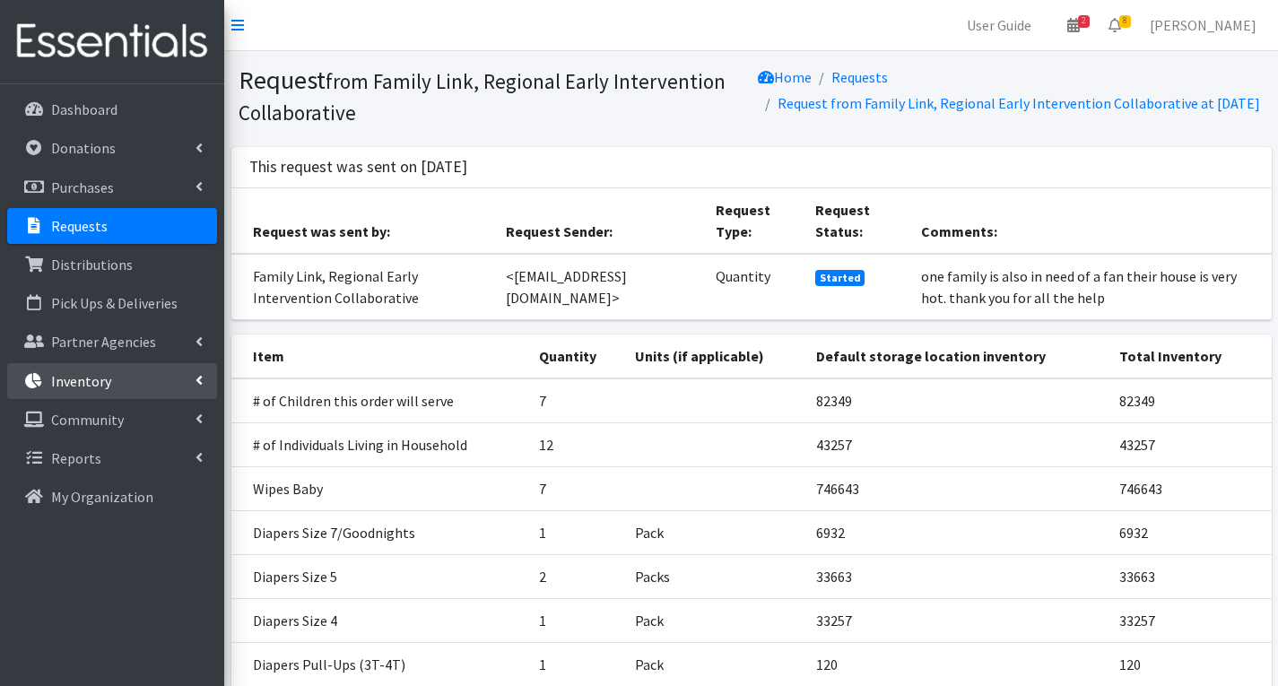
click at [144, 383] on link "Inventory" at bounding box center [112, 381] width 210 height 36
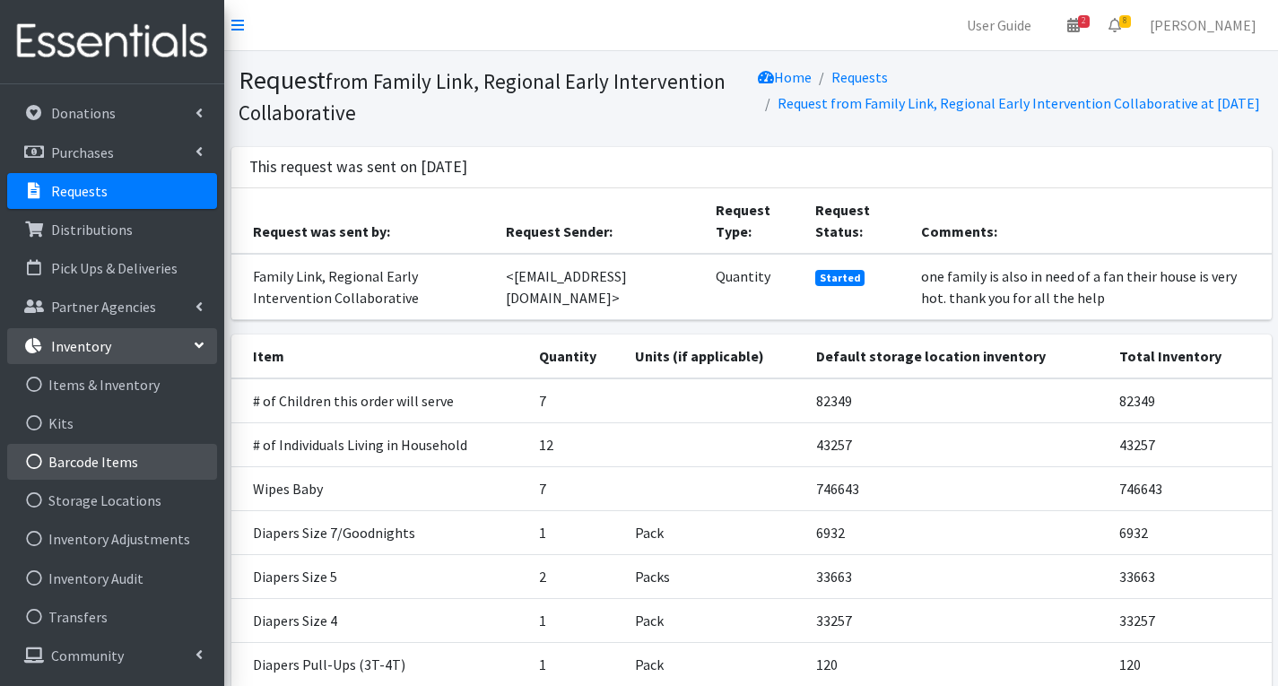
scroll to position [69, 0]
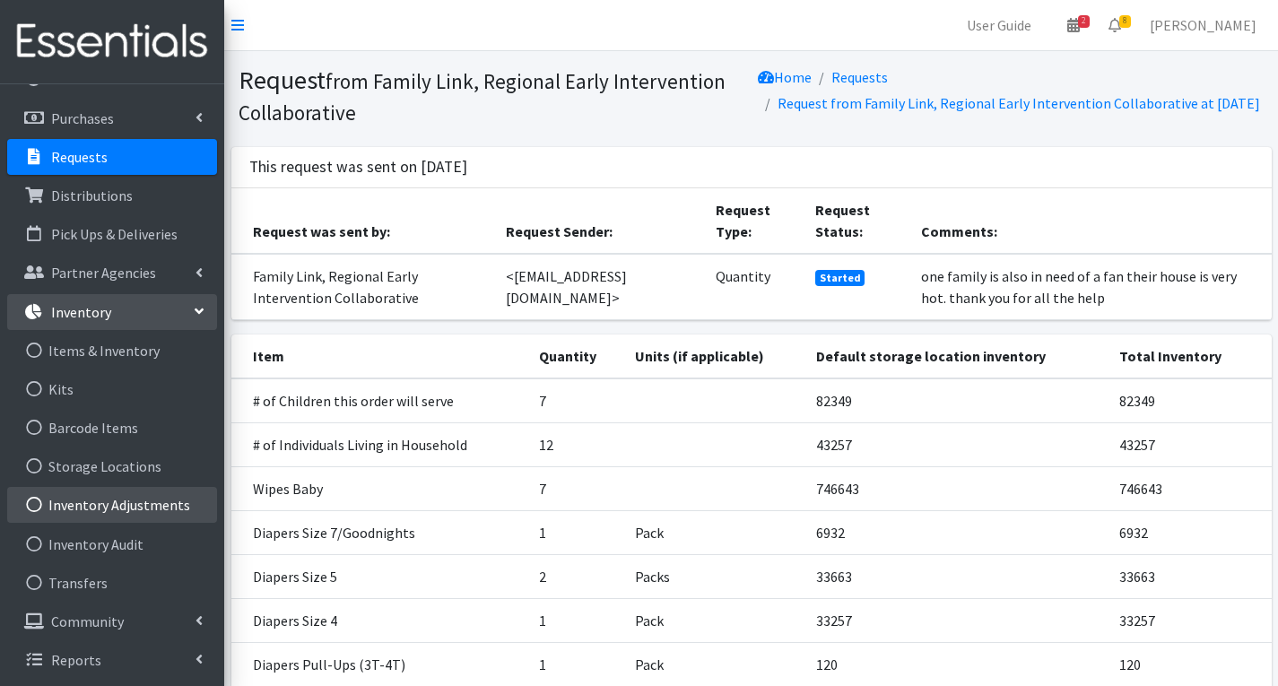
click at [175, 508] on link "Inventory Adjustments" at bounding box center [112, 505] width 210 height 36
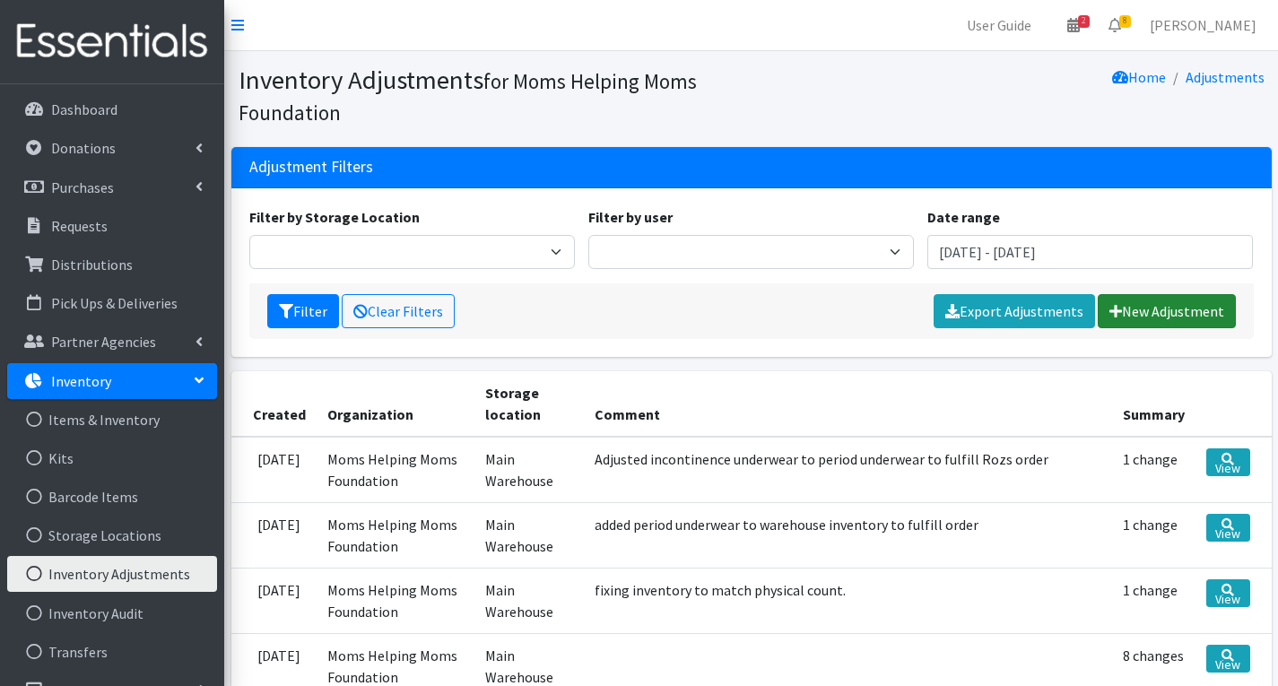
click at [1168, 316] on link "New Adjustment" at bounding box center [1167, 311] width 138 height 34
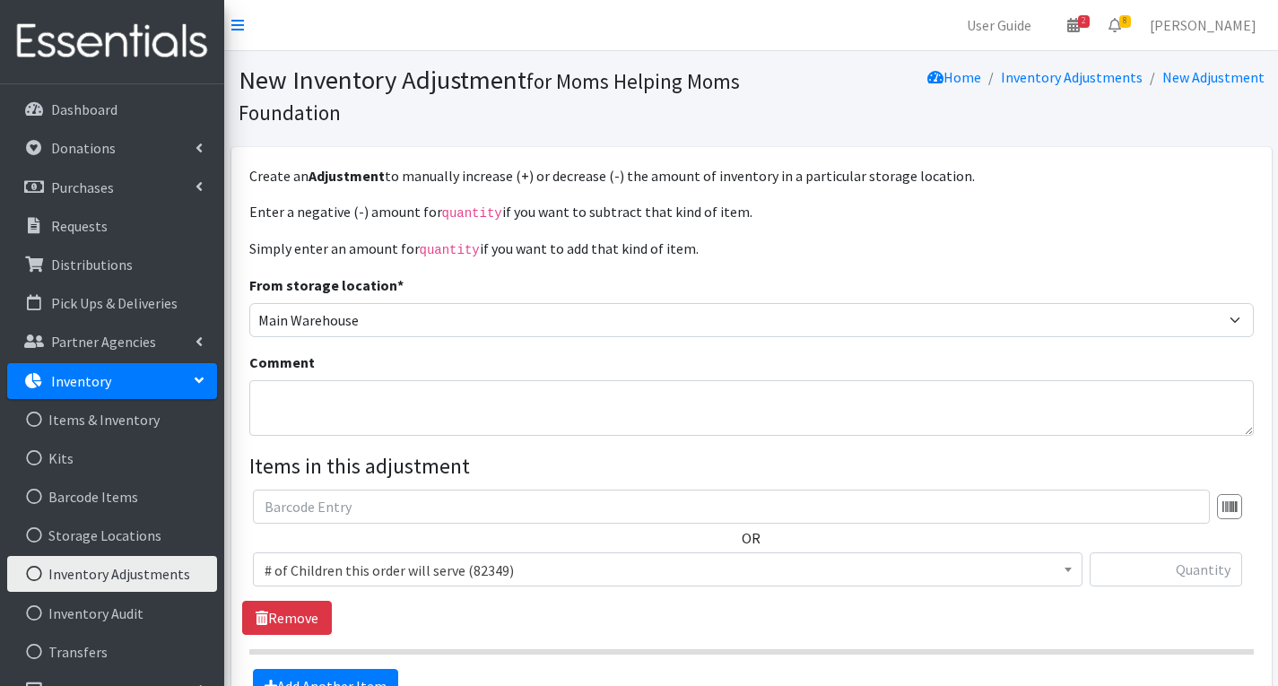
scroll to position [179, 0]
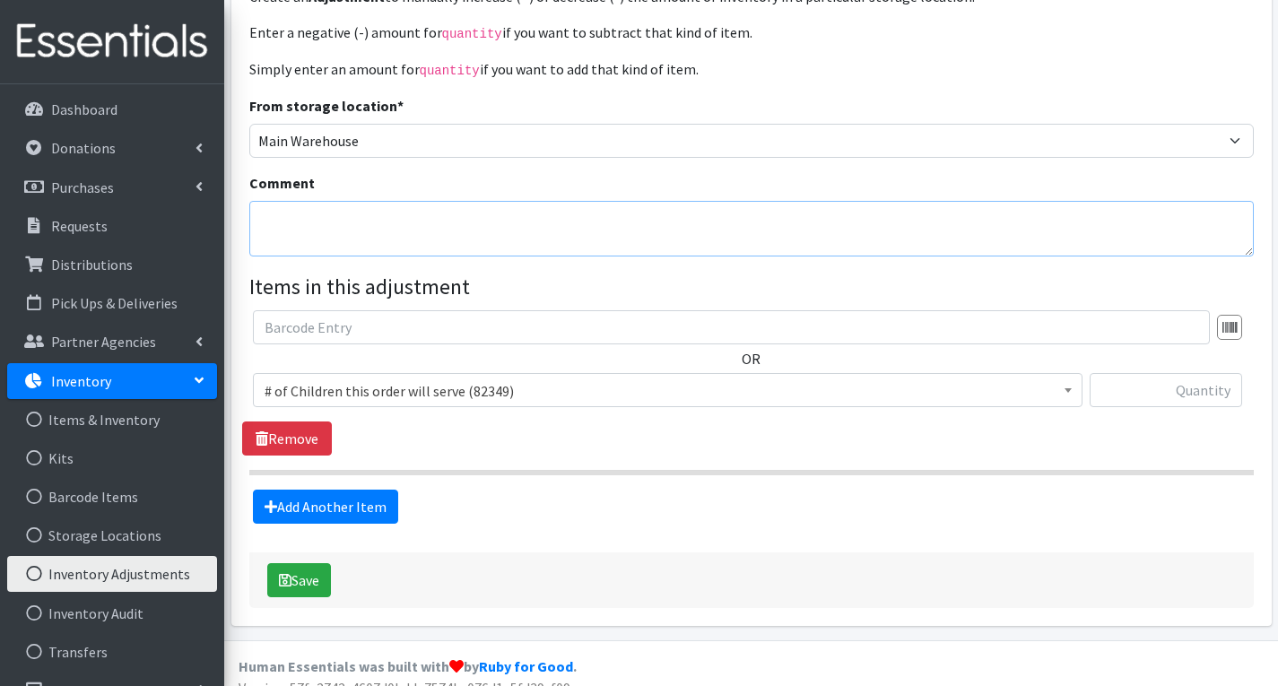
click at [401, 238] on textarea "Comment" at bounding box center [751, 229] width 1005 height 56
type textarea "2t-3t pull ups show as 118 on H.E. Actual is 337, net 219"
click at [544, 389] on span "# of Children this order will serve (82349)" at bounding box center [668, 391] width 806 height 25
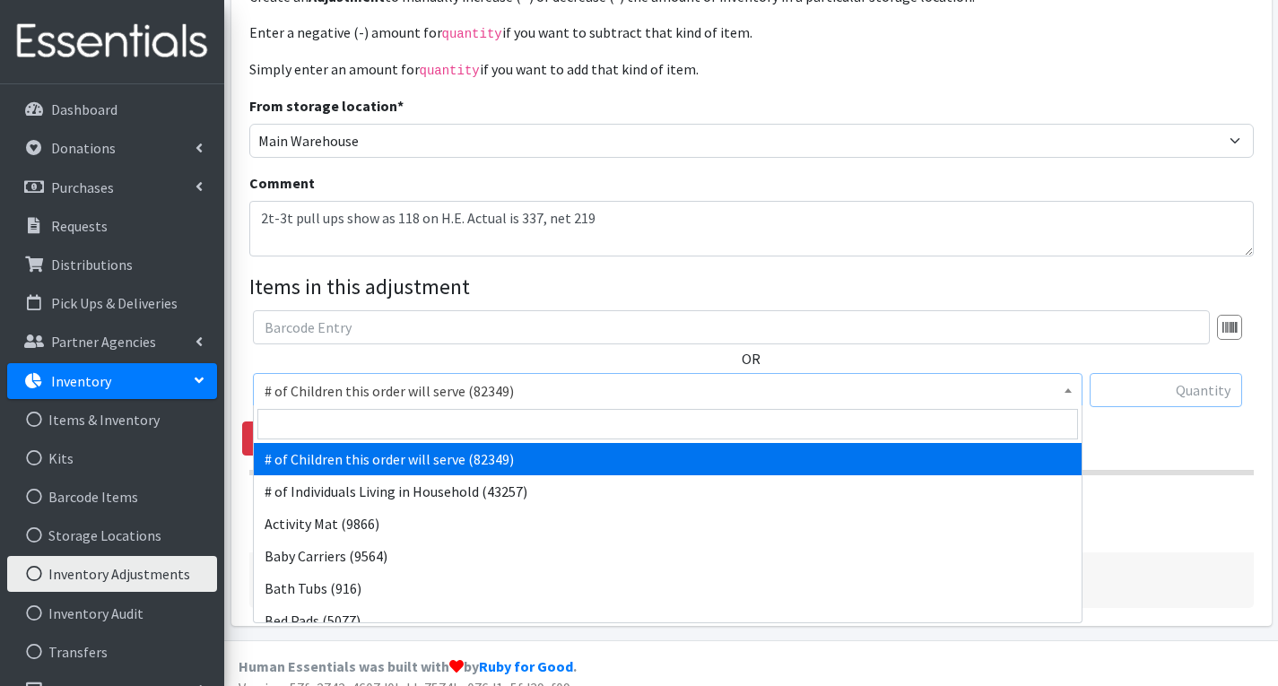
click at [1187, 381] on input "text" at bounding box center [1166, 390] width 153 height 34
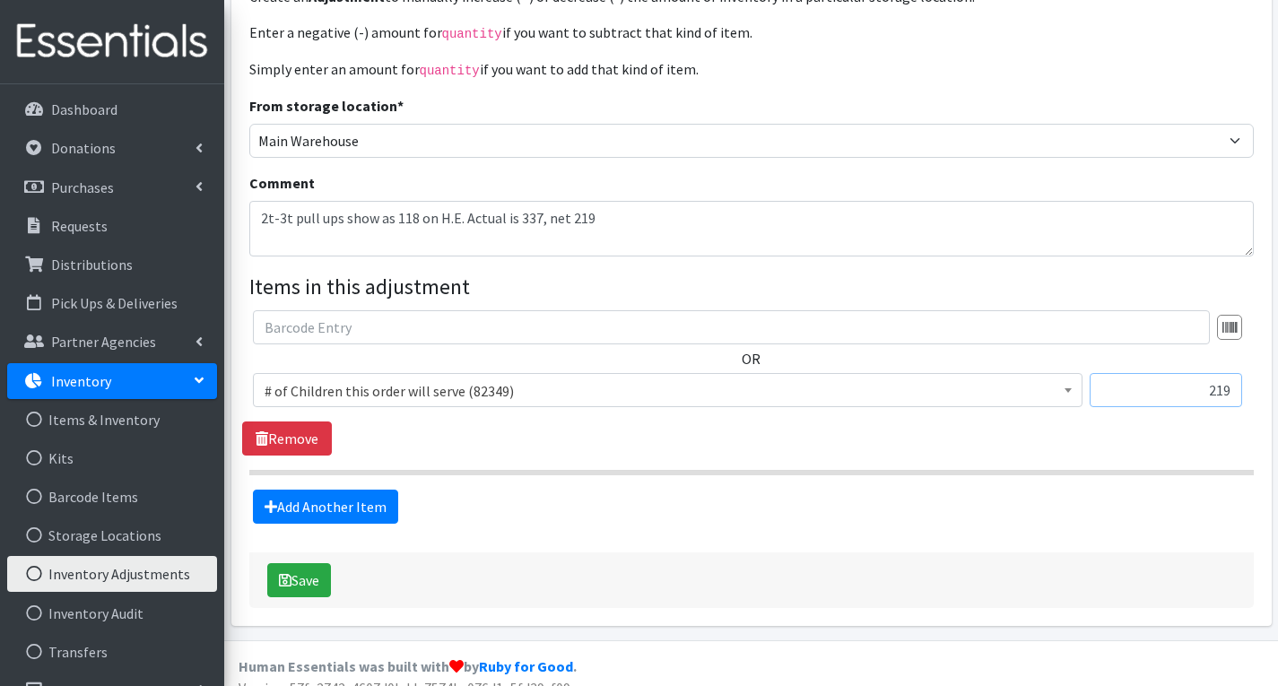
type input "219"
click at [955, 373] on span "# of Children this order will serve (82349)" at bounding box center [668, 390] width 830 height 34
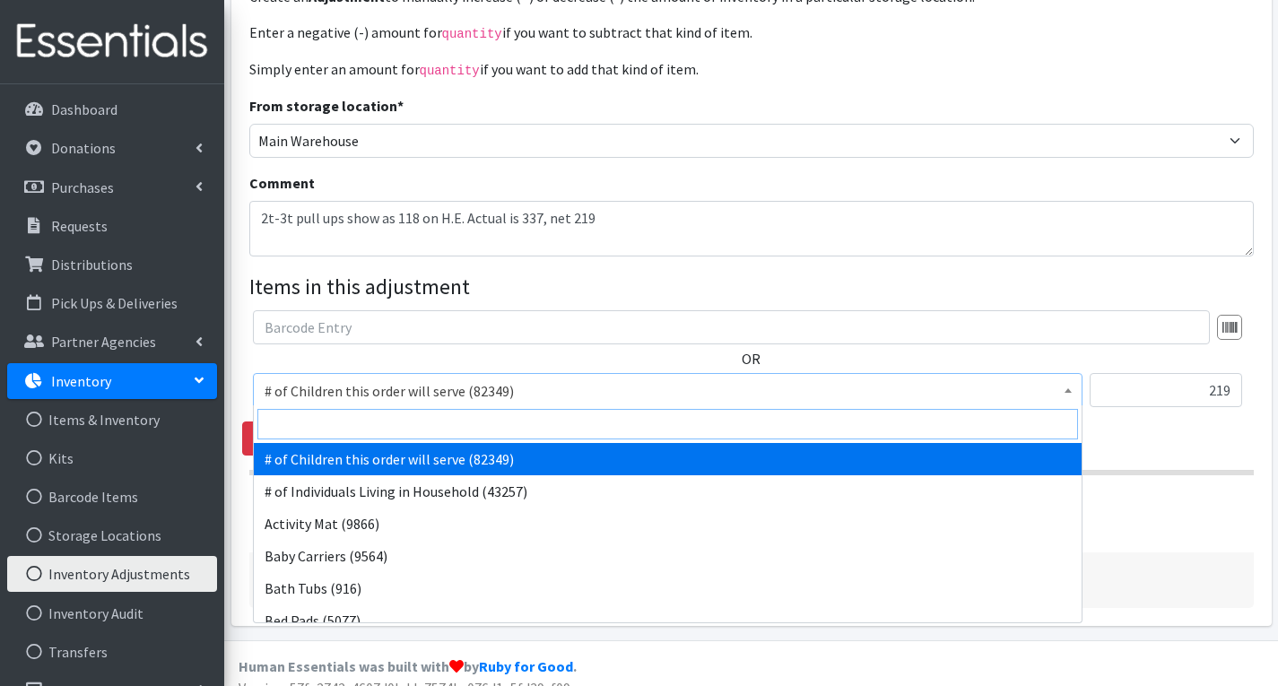
click at [483, 426] on input "search" at bounding box center [667, 424] width 821 height 31
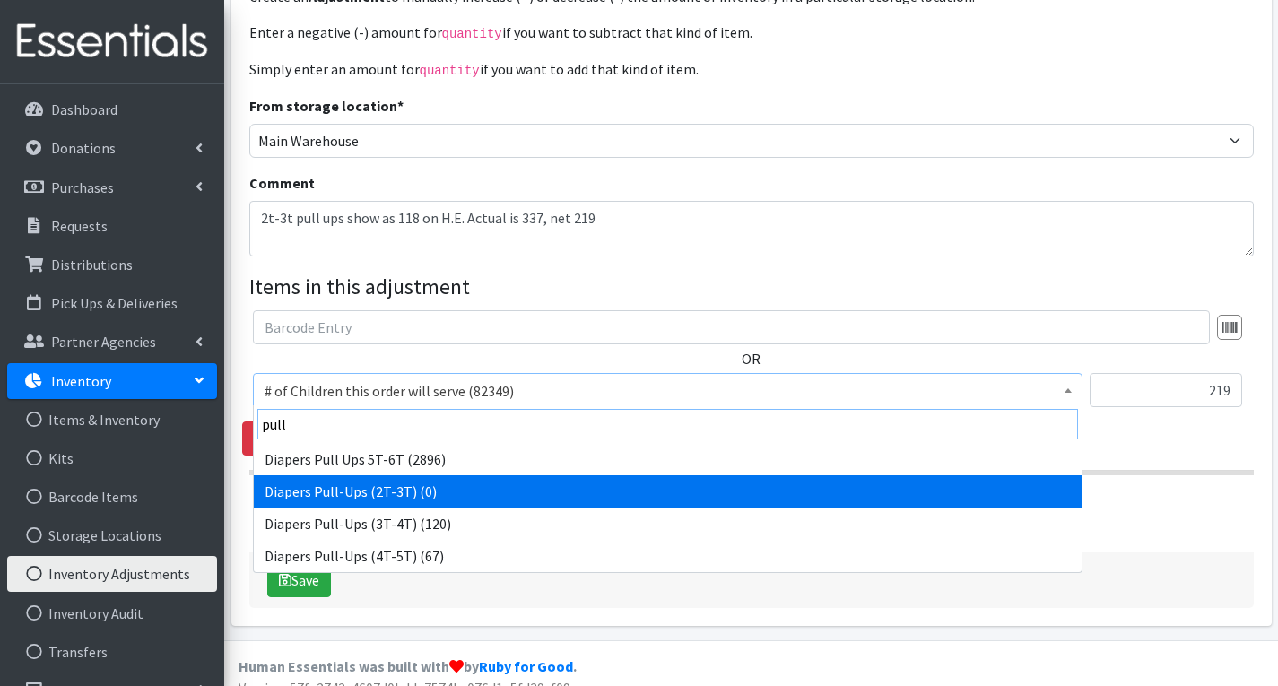
type input "pull"
select select "1971"
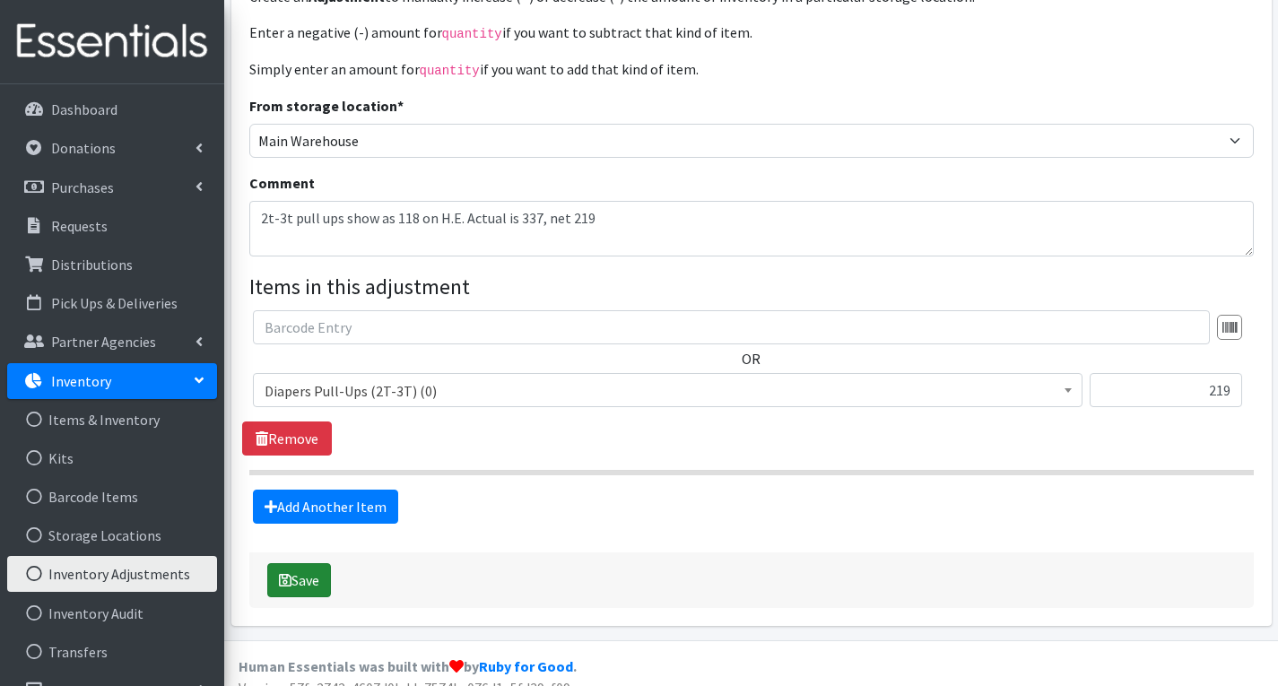
click at [310, 583] on button "Save" at bounding box center [299, 580] width 64 height 34
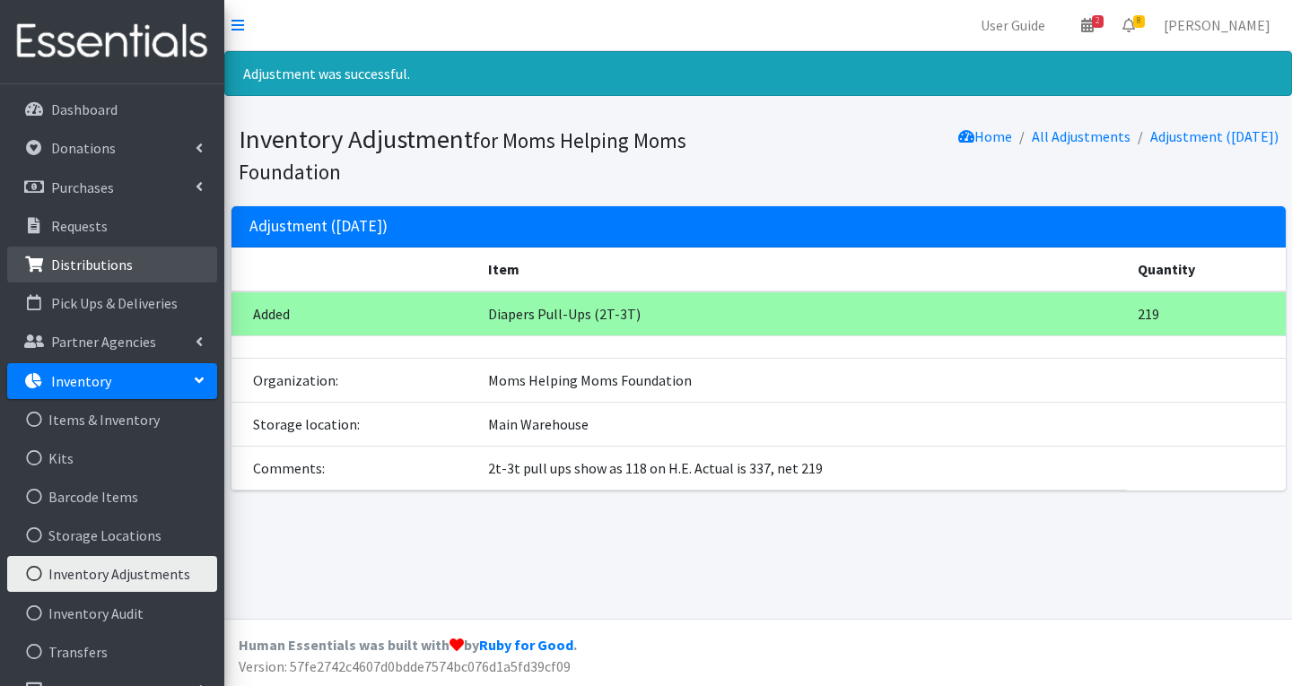
click at [120, 262] on p "Distributions" at bounding box center [92, 265] width 82 height 18
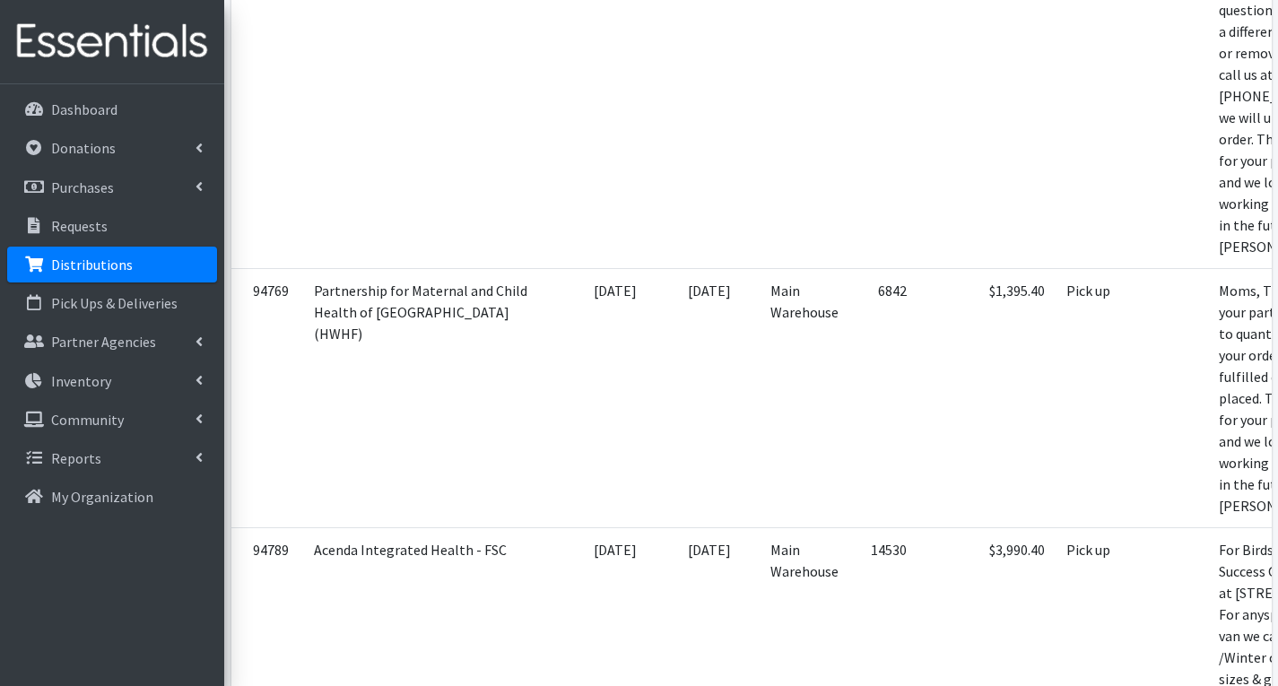
scroll to position [807, 0]
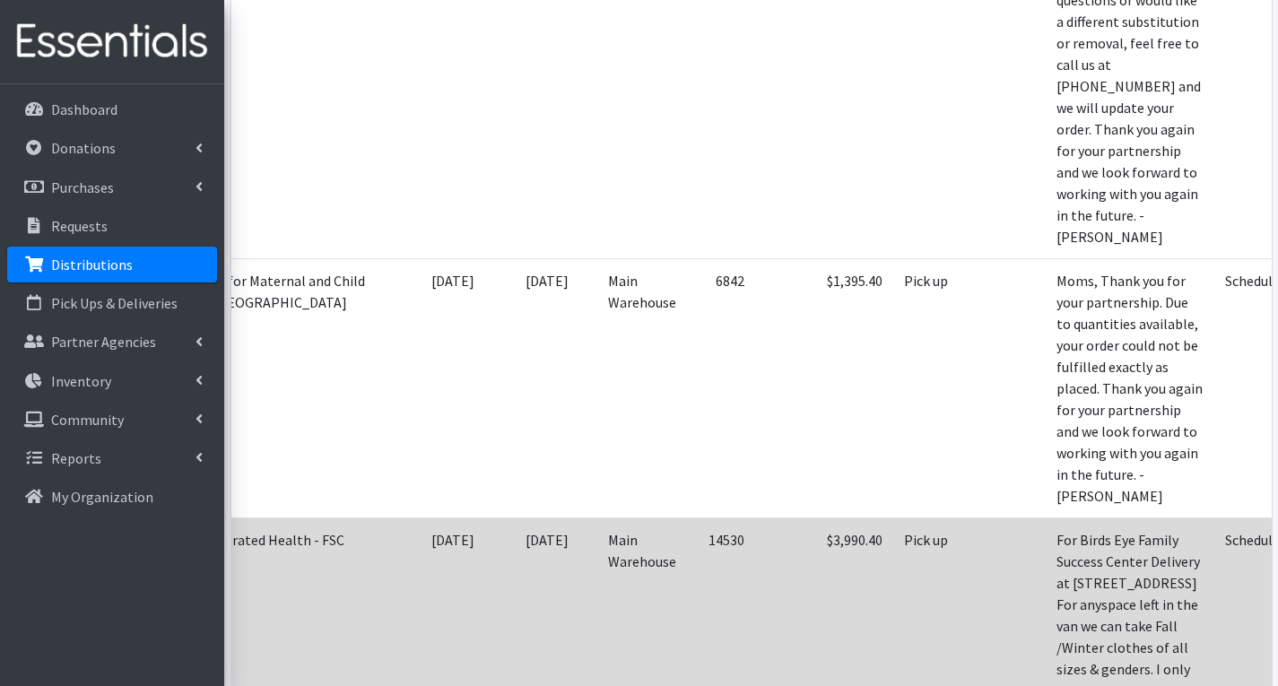
scroll to position [0, 163]
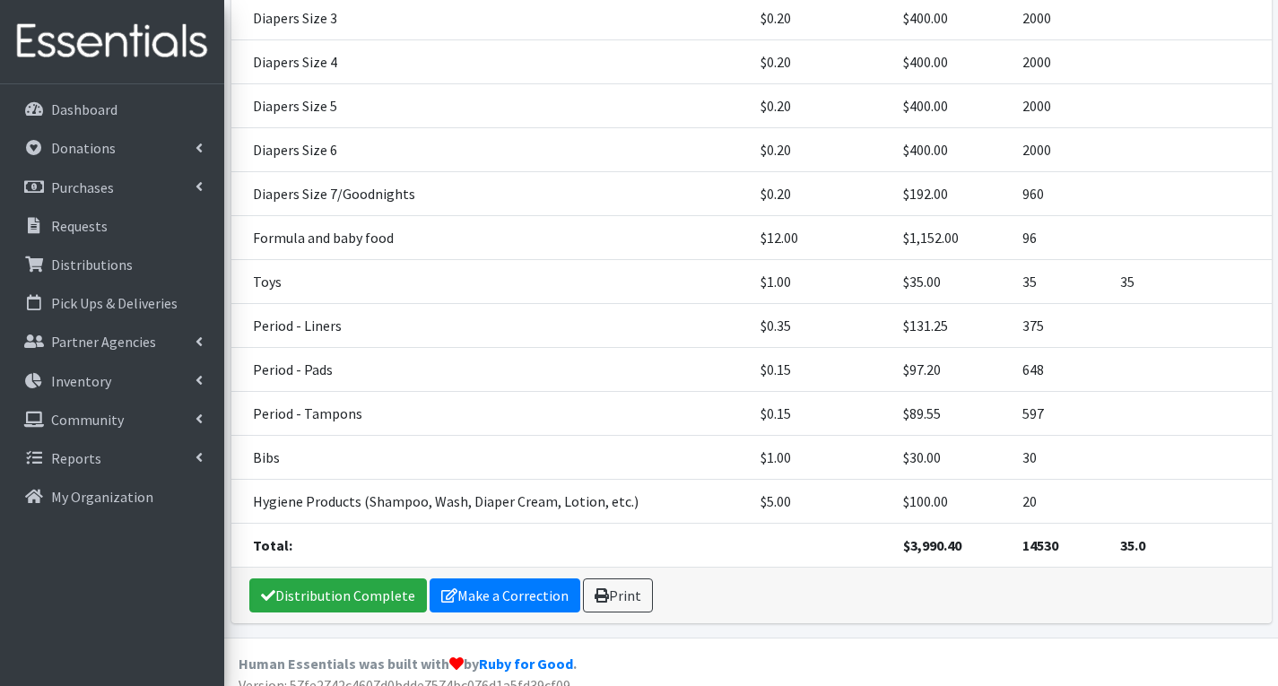
scroll to position [754, 0]
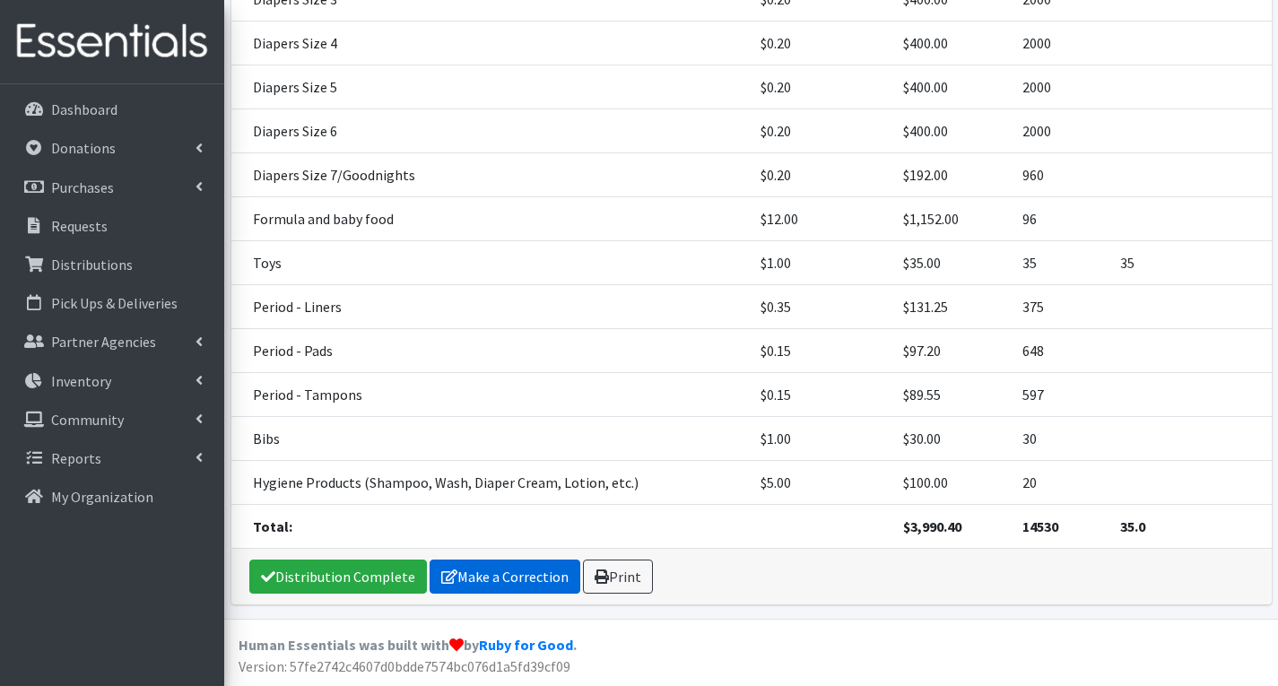
click at [528, 574] on link "Make a Correction" at bounding box center [505, 577] width 151 height 34
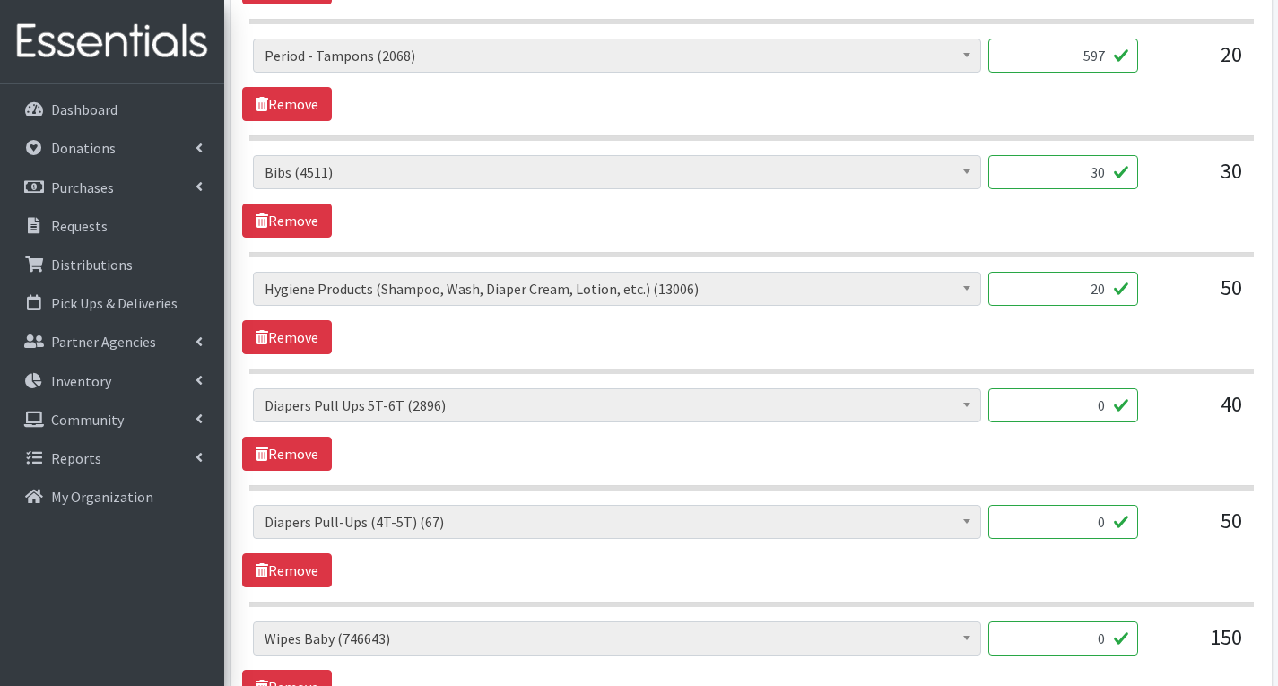
scroll to position [2781, 0]
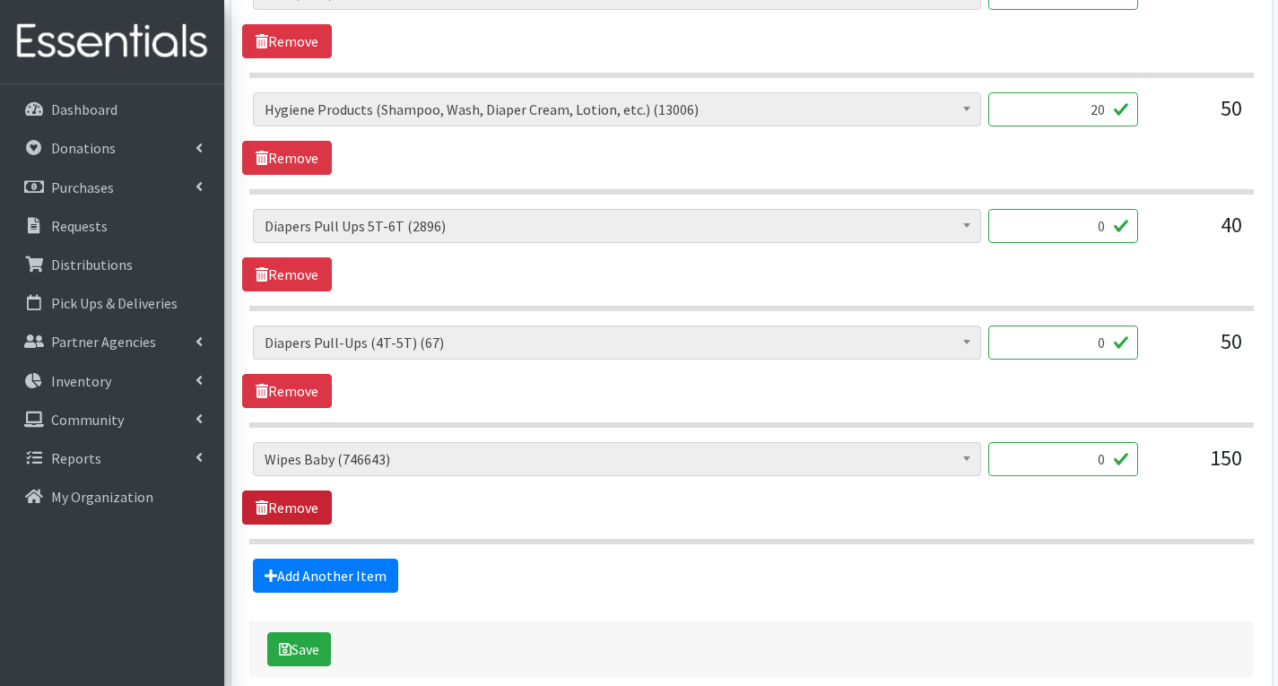
click at [279, 504] on link "Remove" at bounding box center [287, 508] width 90 height 34
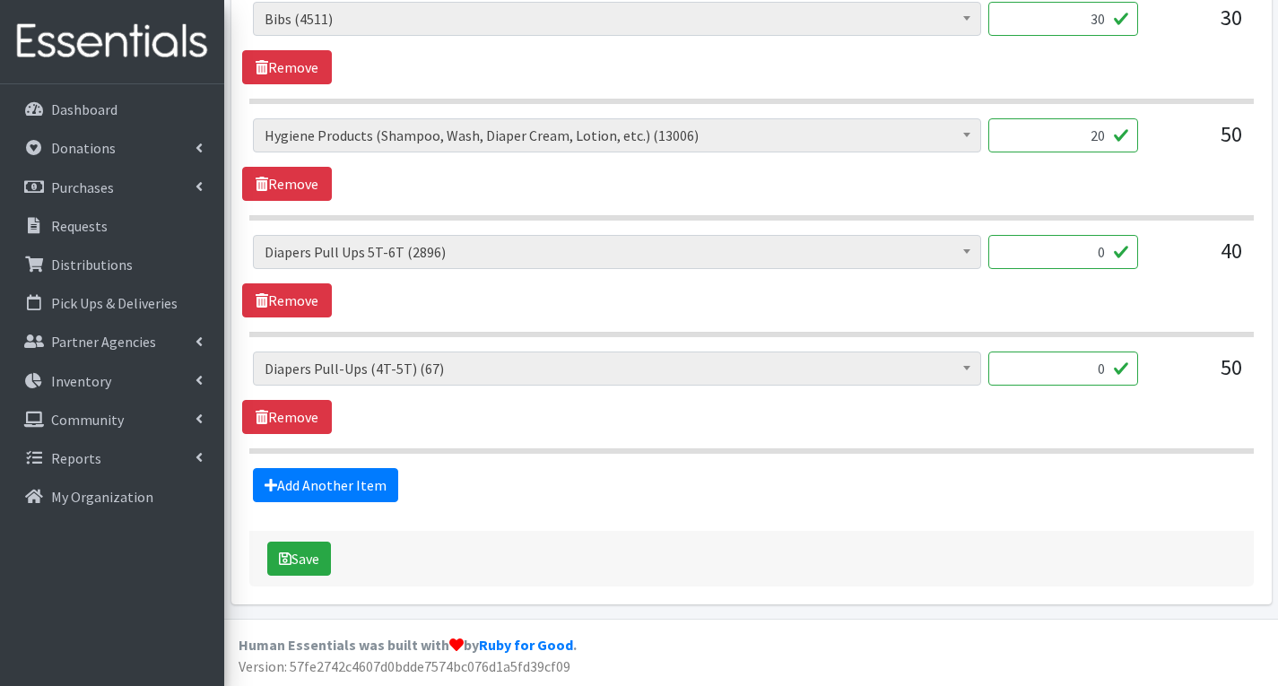
scroll to position [2755, 0]
click at [300, 416] on link "Remove" at bounding box center [287, 417] width 90 height 34
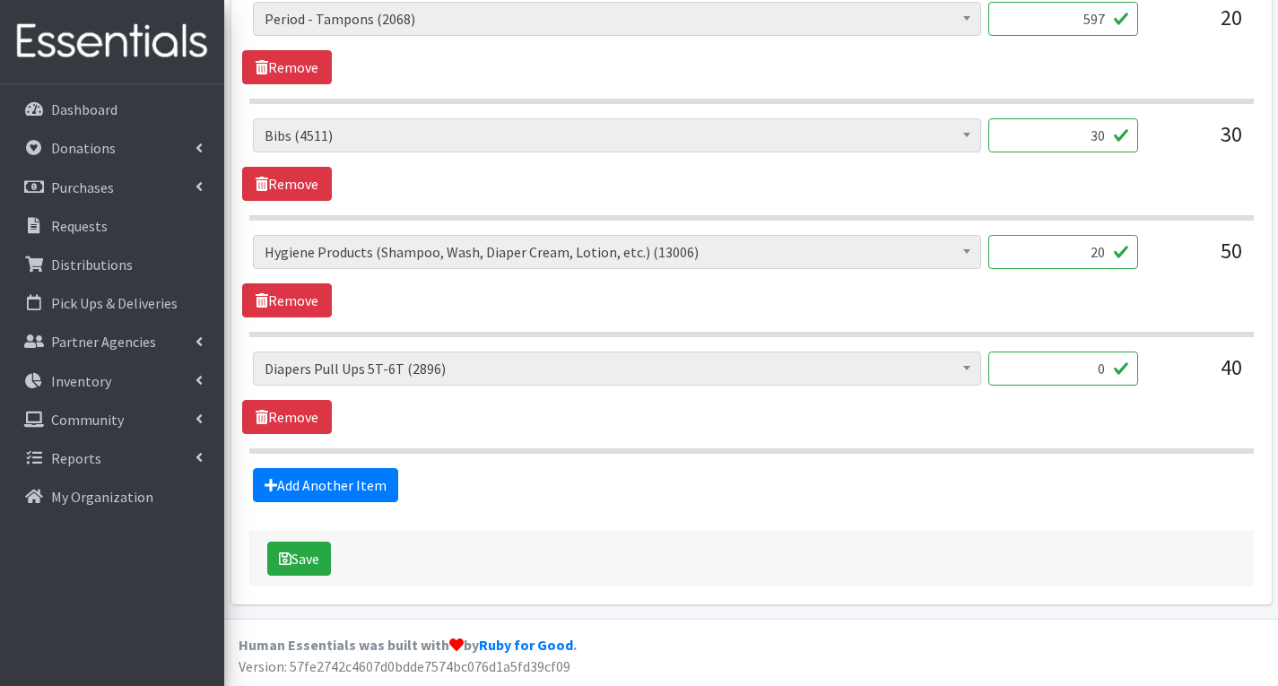
scroll to position [2638, 0]
click at [300, 416] on link "Remove" at bounding box center [287, 417] width 90 height 34
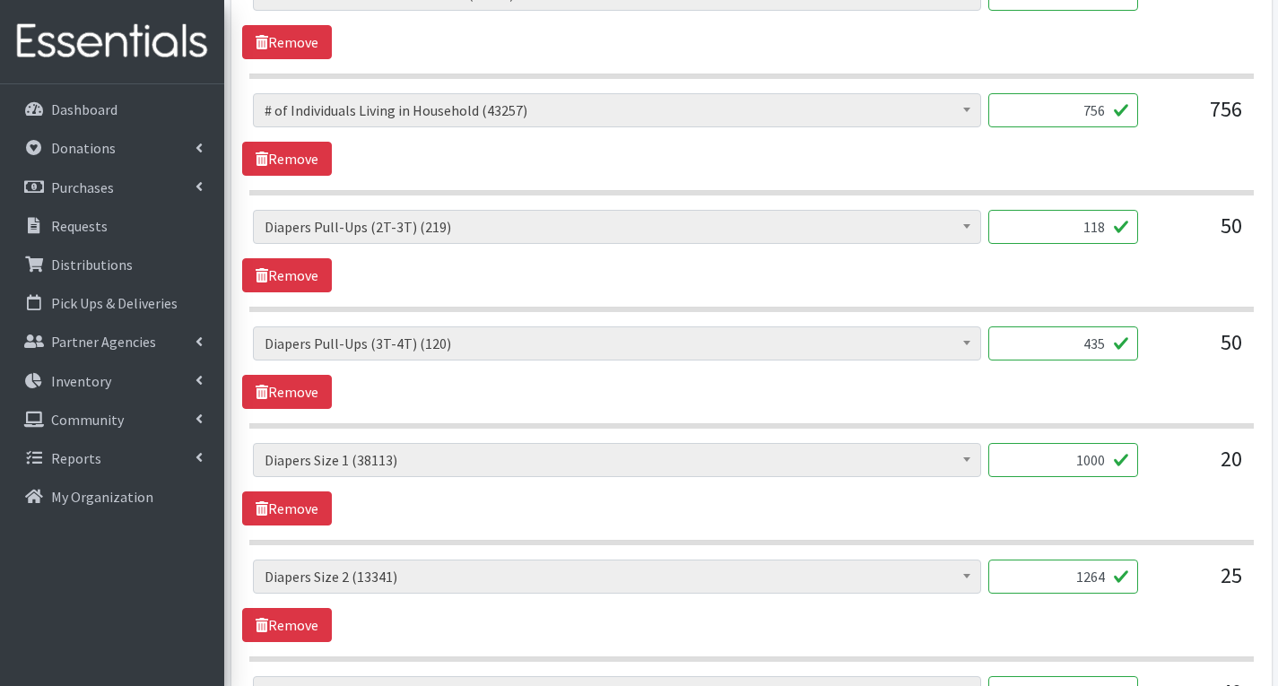
scroll to position [817, 0]
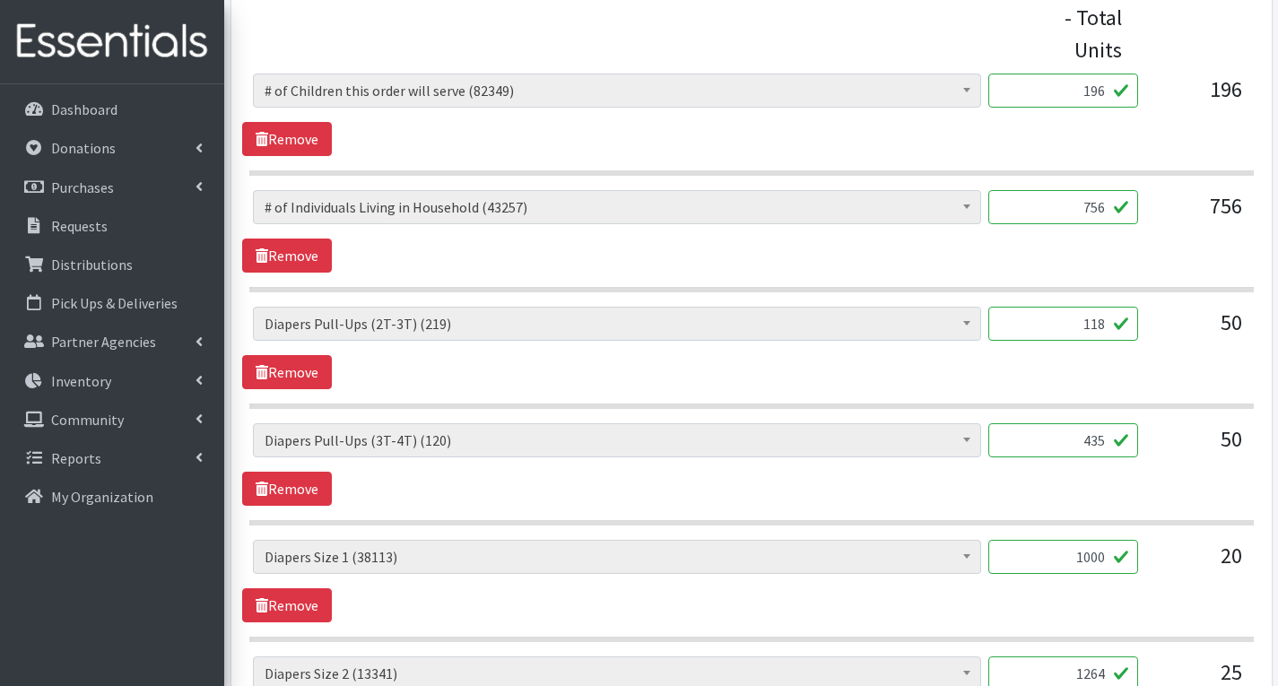
click at [1110, 333] on input "118" at bounding box center [1064, 324] width 150 height 34
type input "1"
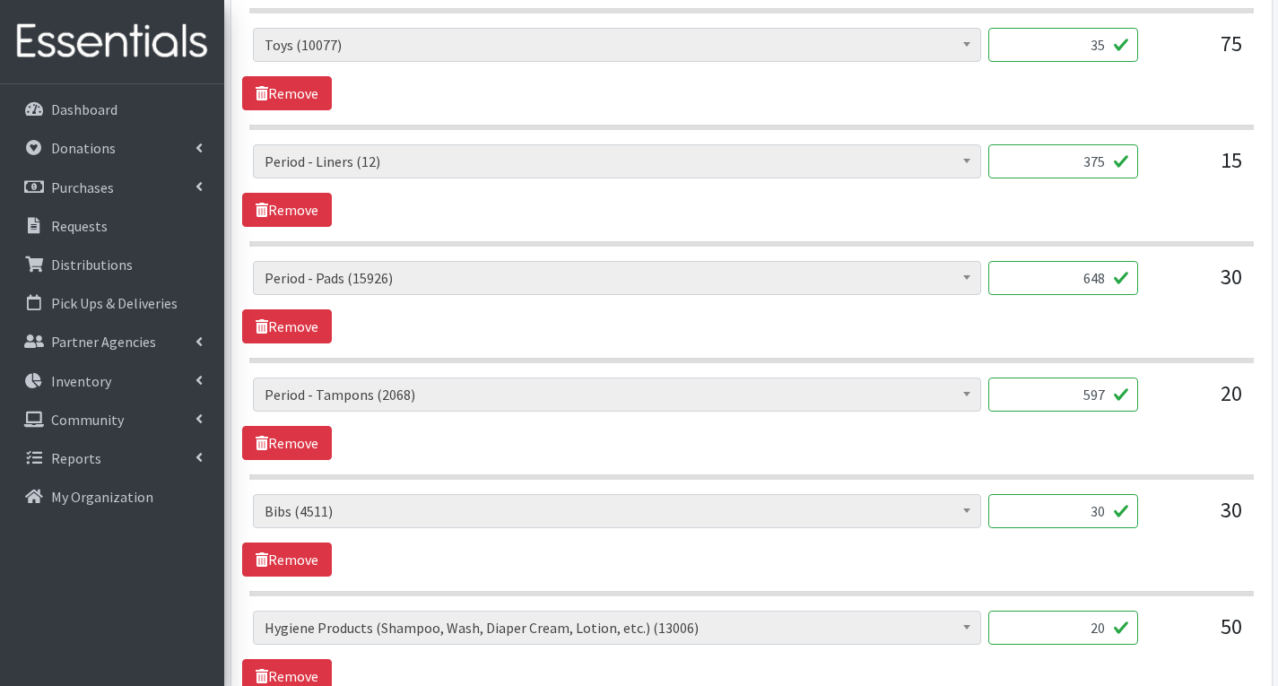
scroll to position [2522, 0]
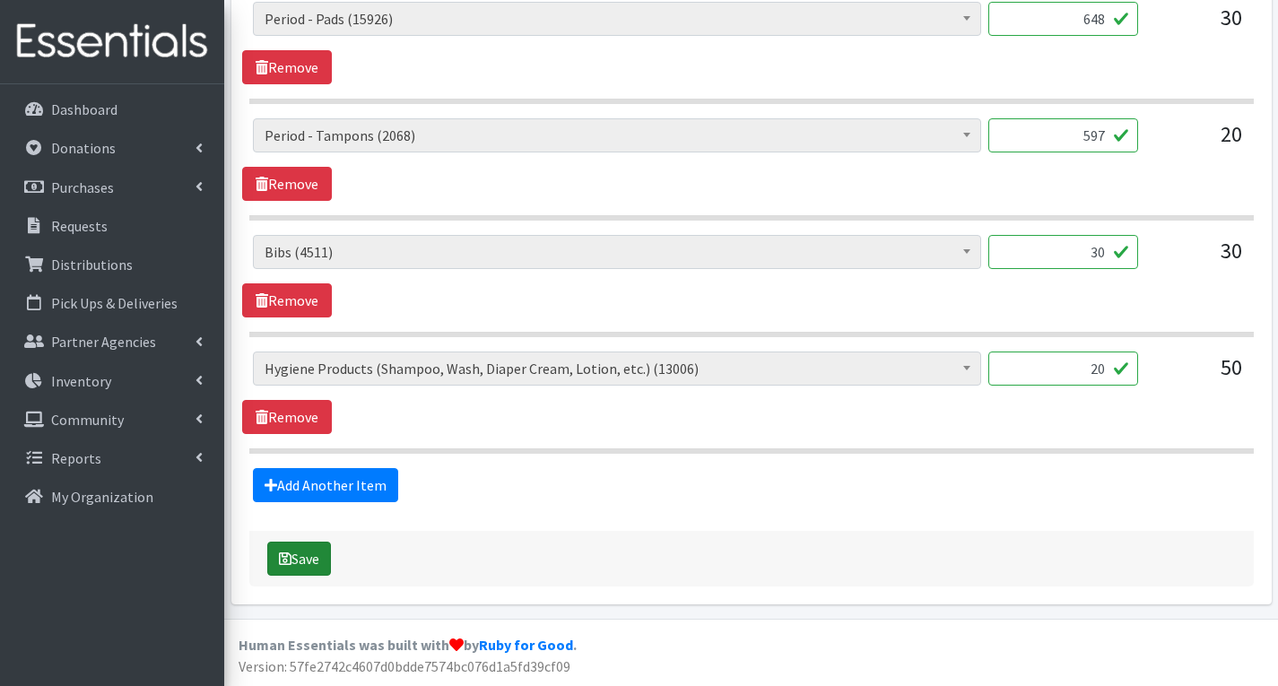
type input "337"
click at [288, 553] on icon "submit" at bounding box center [285, 559] width 13 height 14
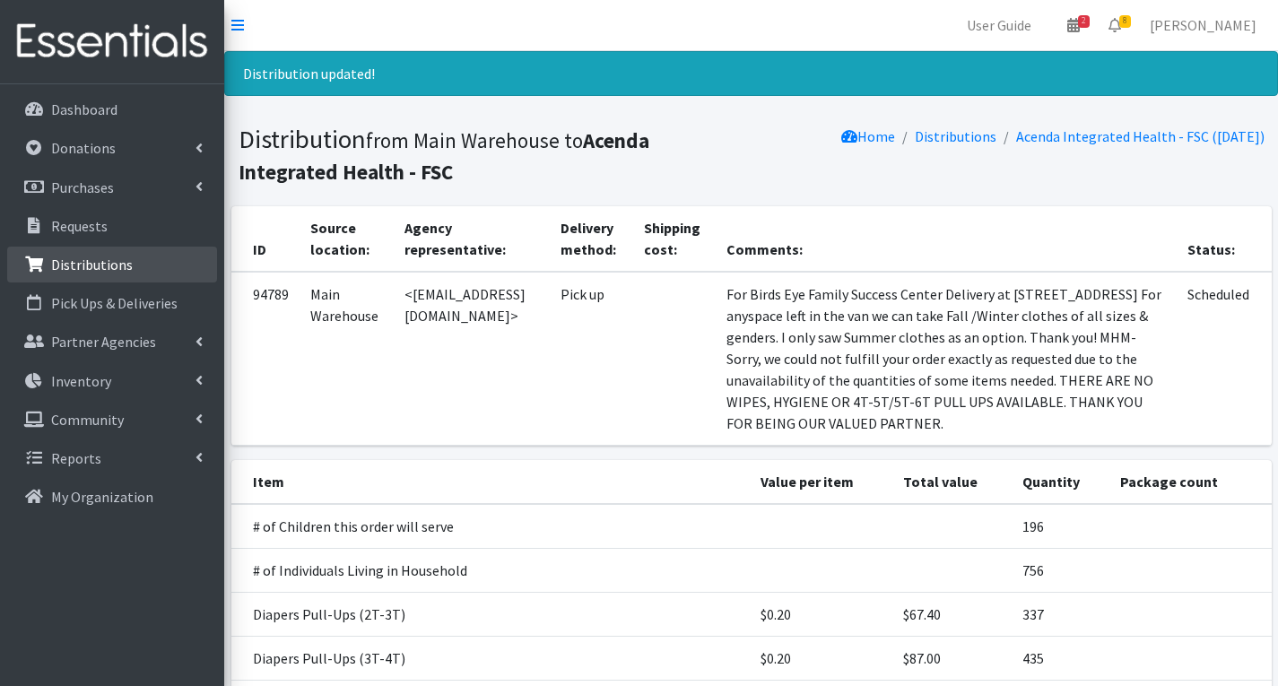
click at [118, 260] on p "Distributions" at bounding box center [92, 265] width 82 height 18
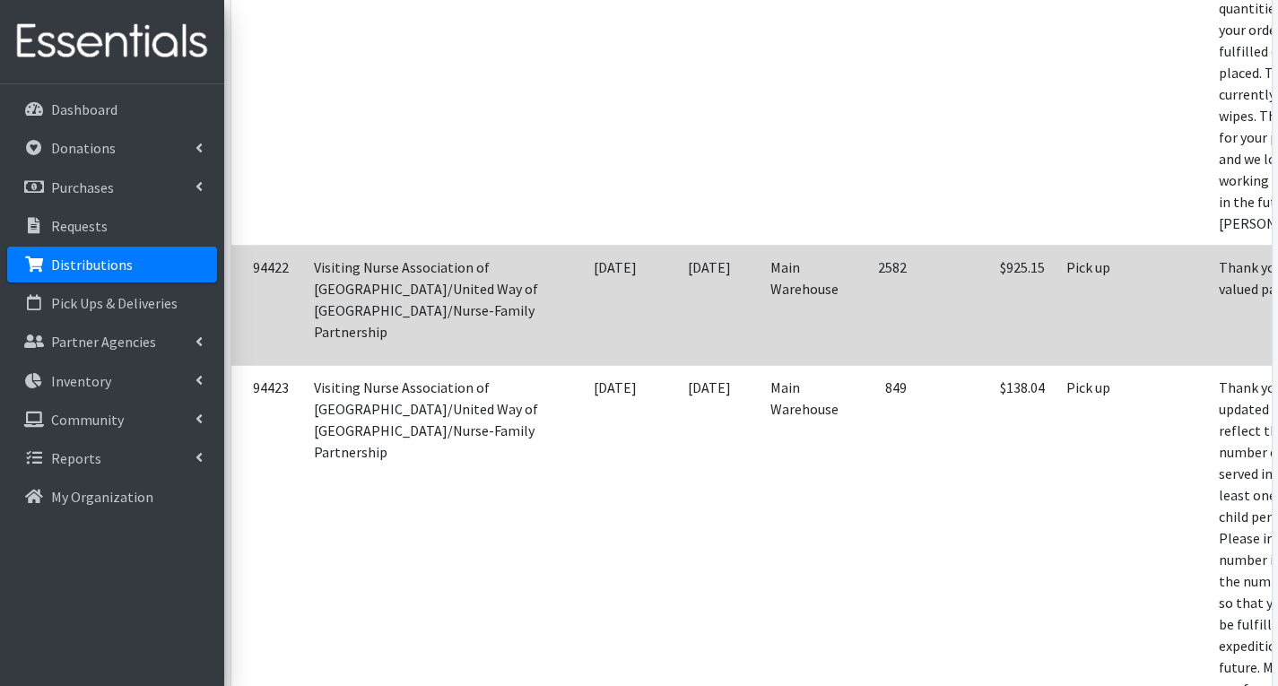
scroll to position [3678, 0]
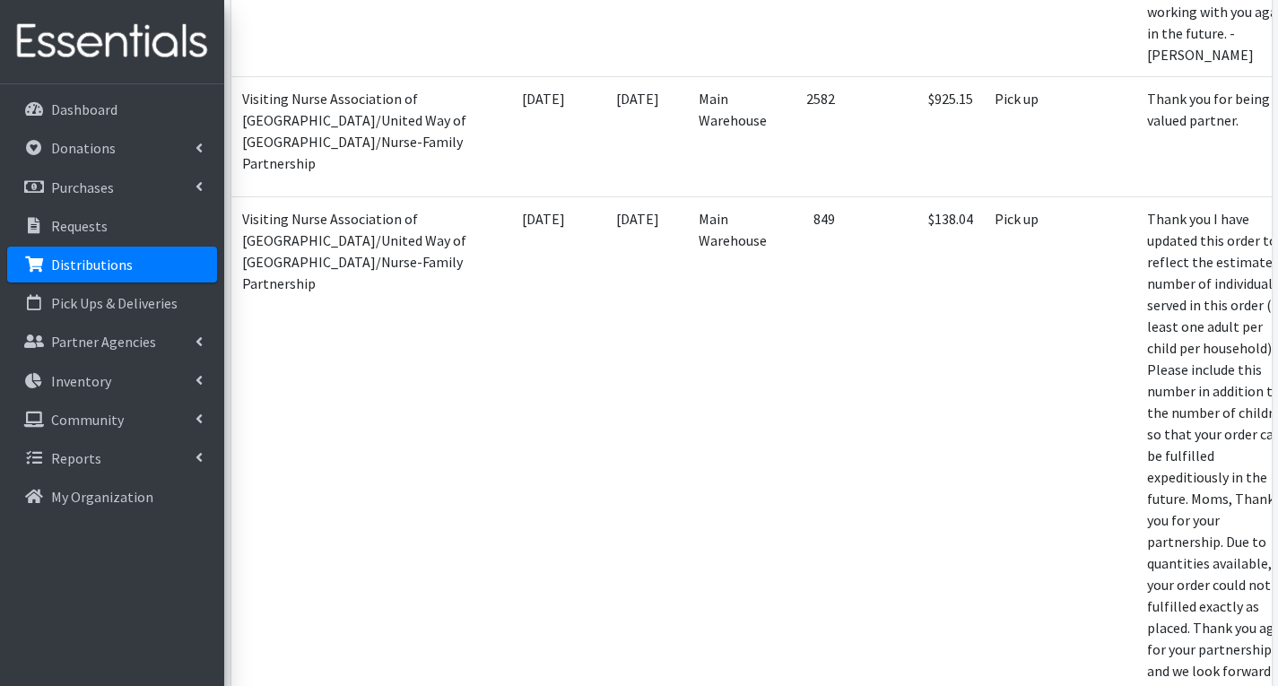
scroll to position [0, 163]
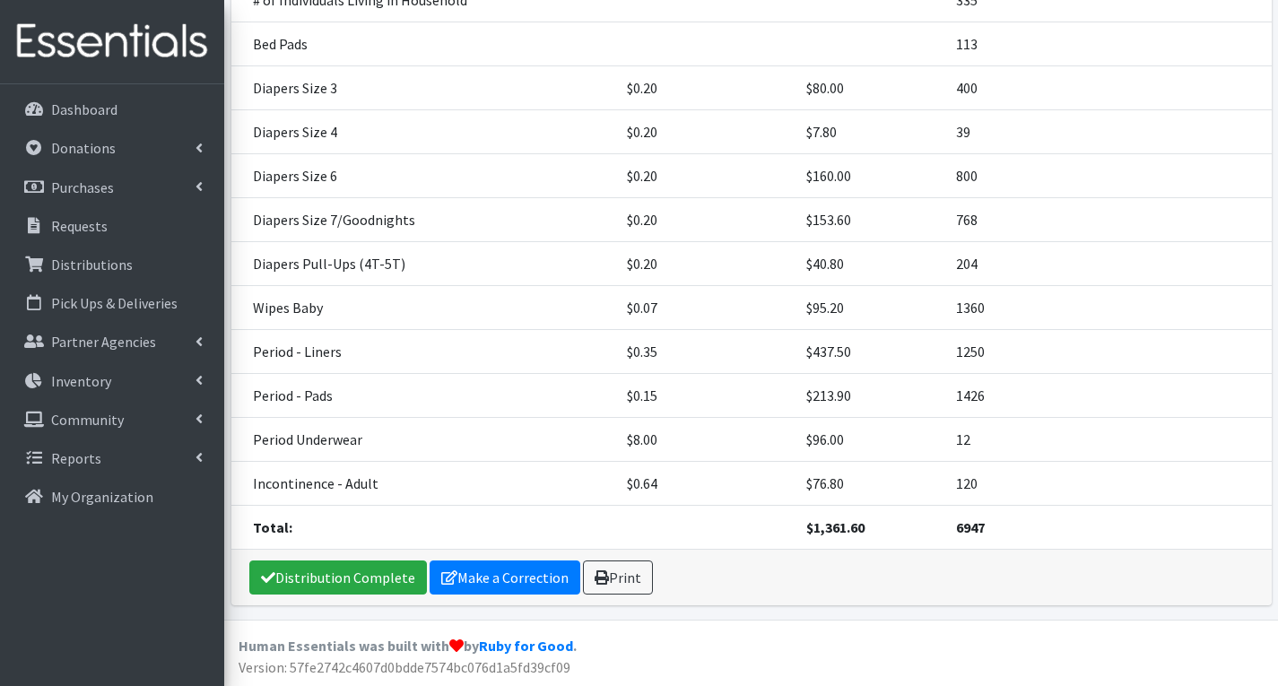
scroll to position [491, 0]
click at [519, 582] on link "Make a Correction" at bounding box center [505, 577] width 151 height 34
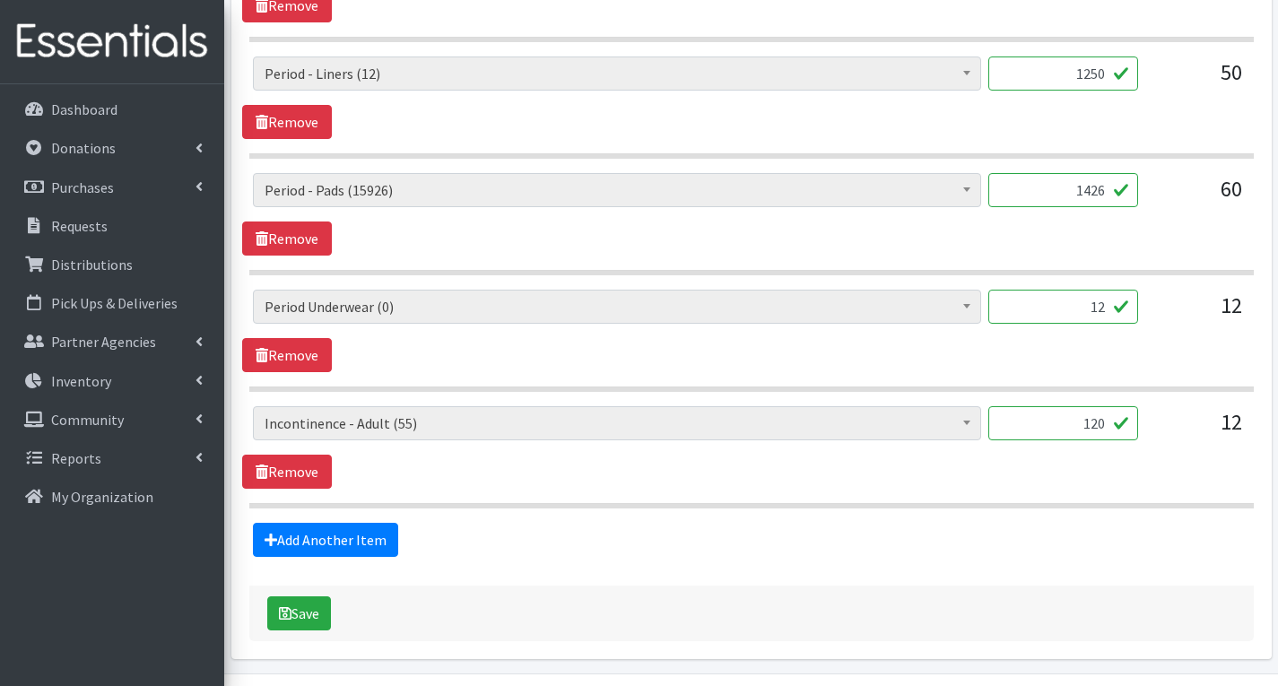
scroll to position [1939, 0]
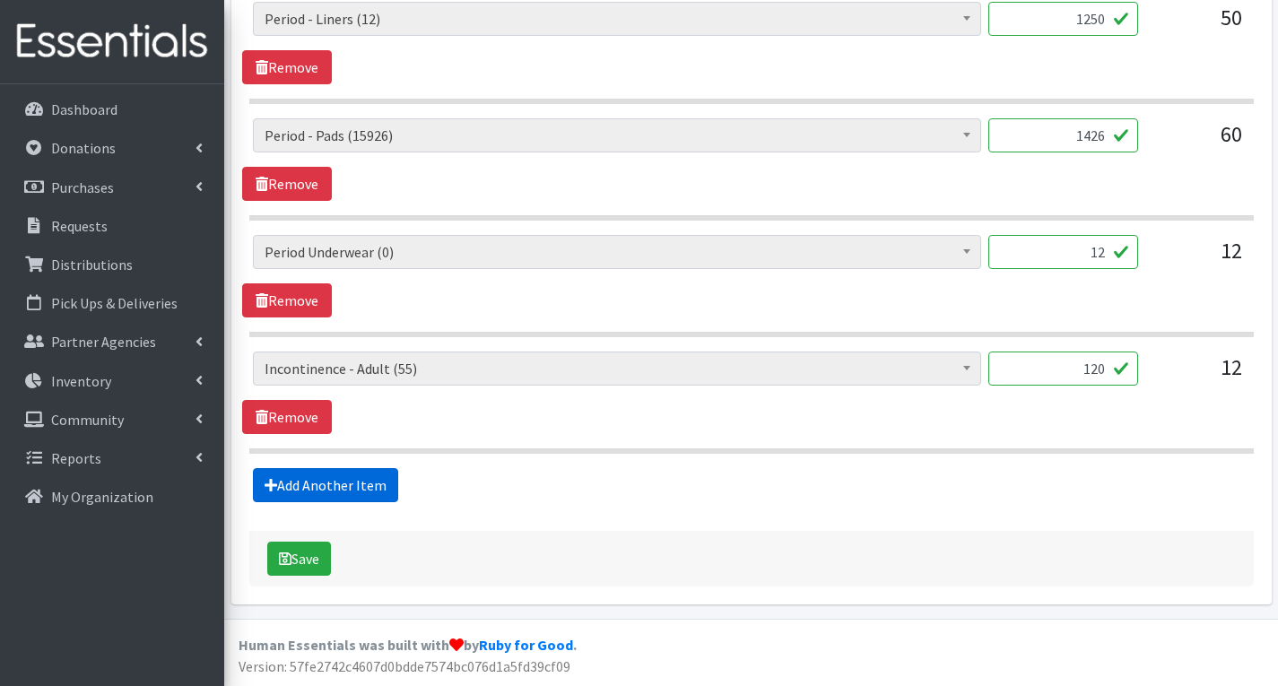
click at [371, 485] on link "Add Another Item" at bounding box center [325, 485] width 145 height 34
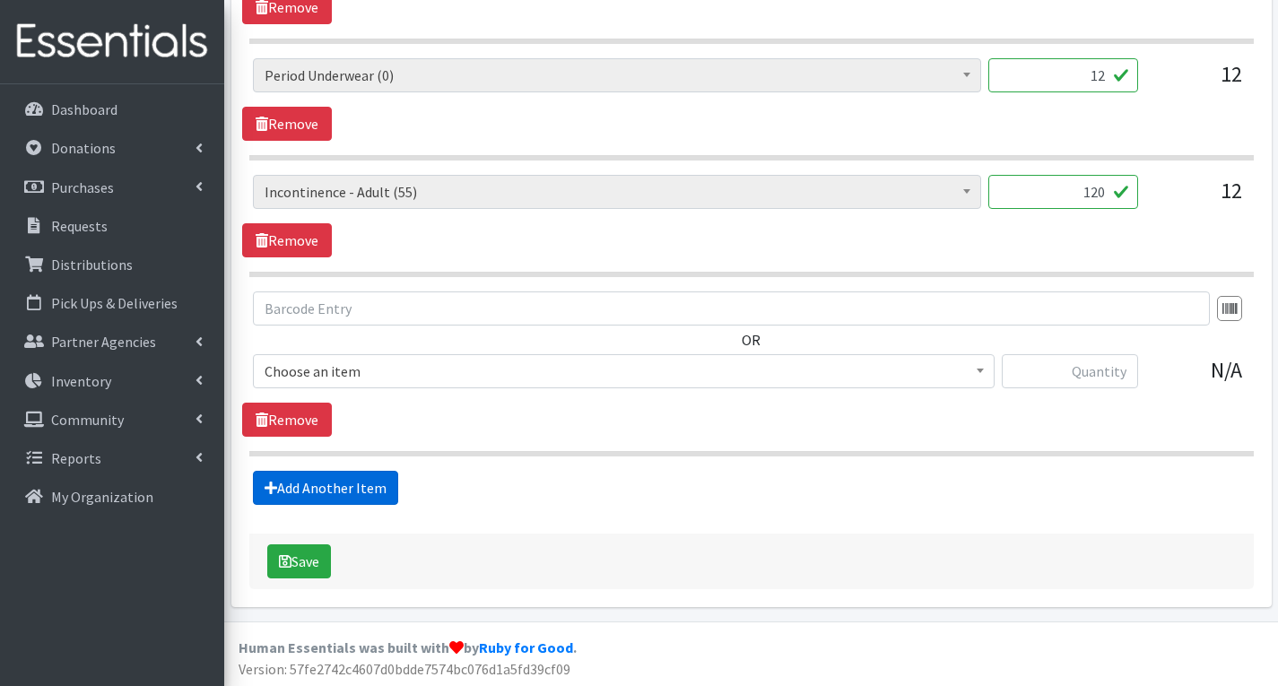
scroll to position [2118, 0]
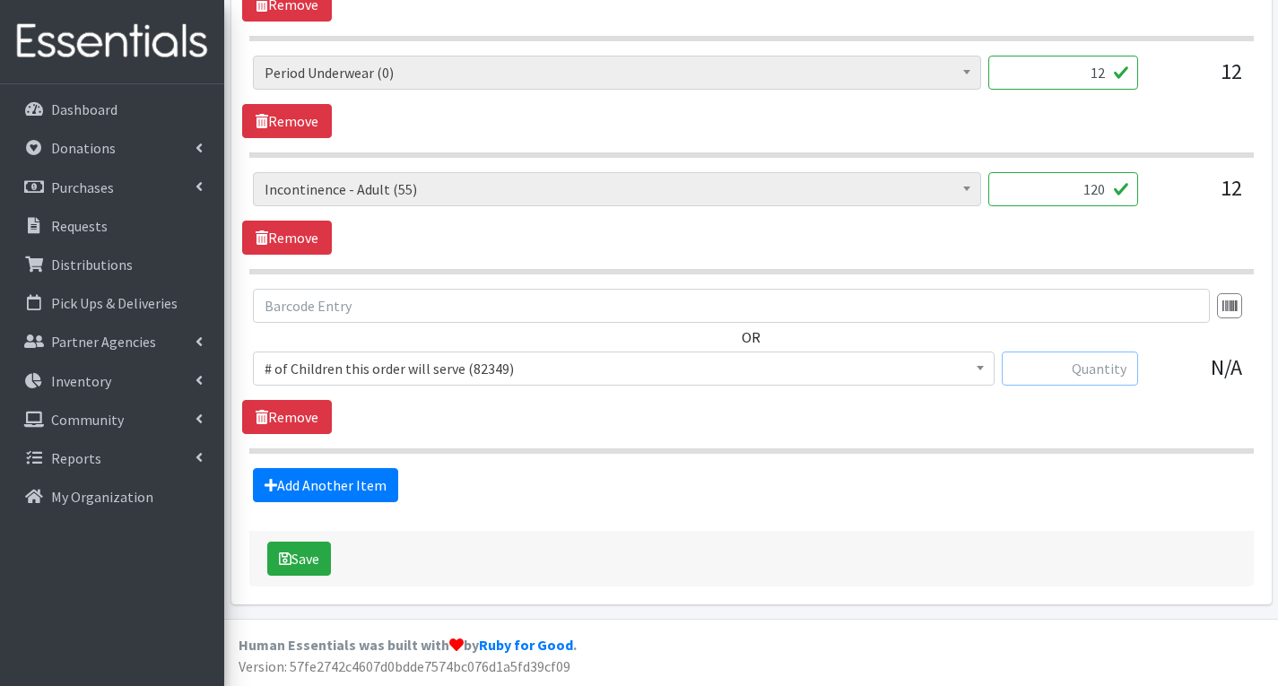
click at [1092, 369] on input "text" at bounding box center [1070, 369] width 136 height 34
type input "1"
click at [795, 361] on span "# of Children this order will serve (82349)" at bounding box center [624, 368] width 719 height 25
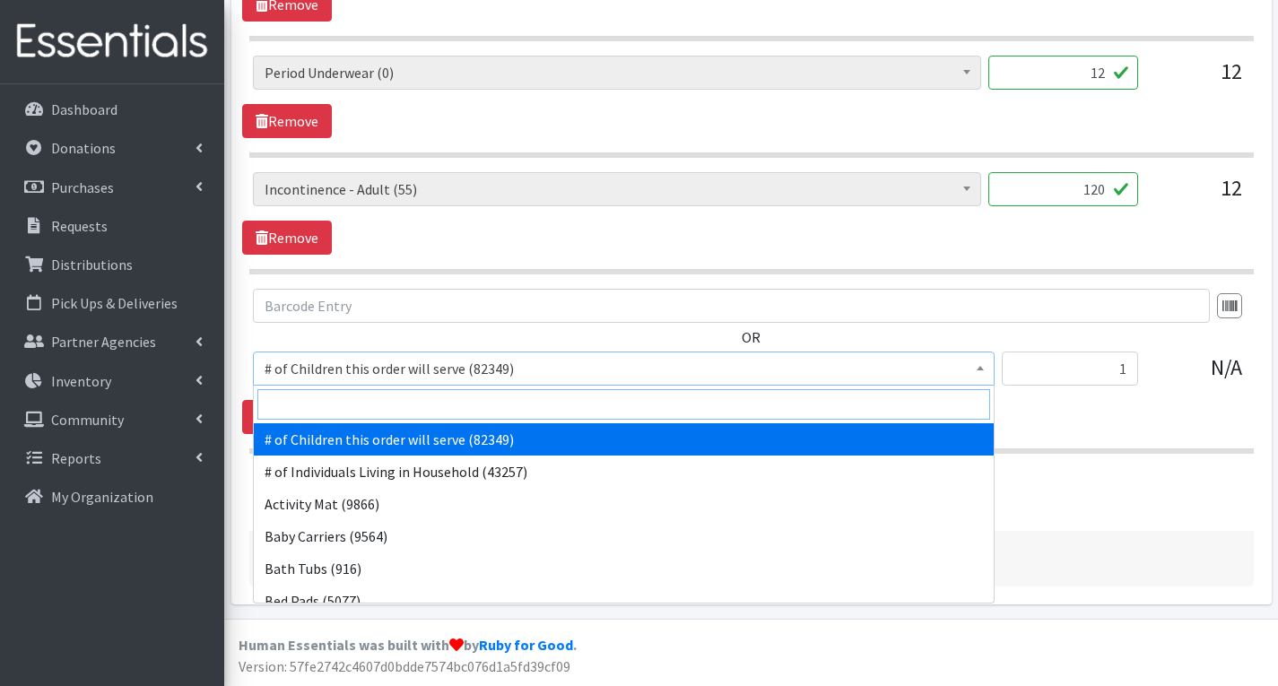
click at [459, 399] on input "search" at bounding box center [623, 404] width 733 height 31
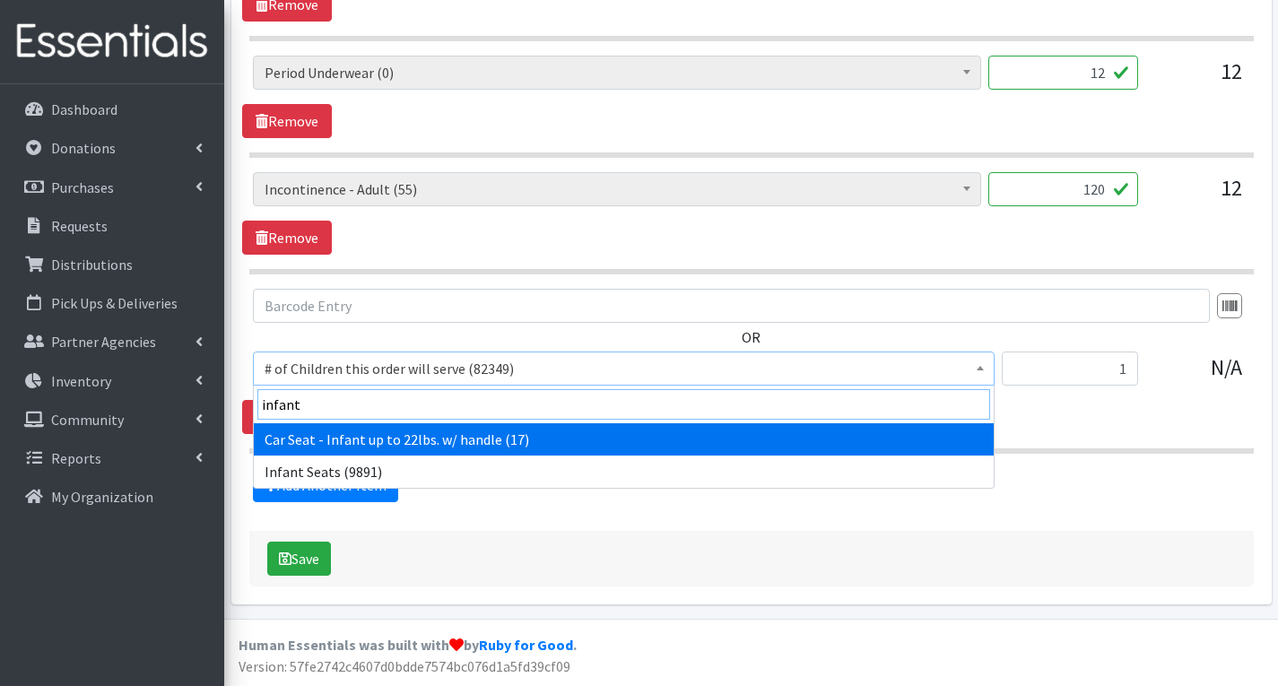
type input "infant"
select select "7173"
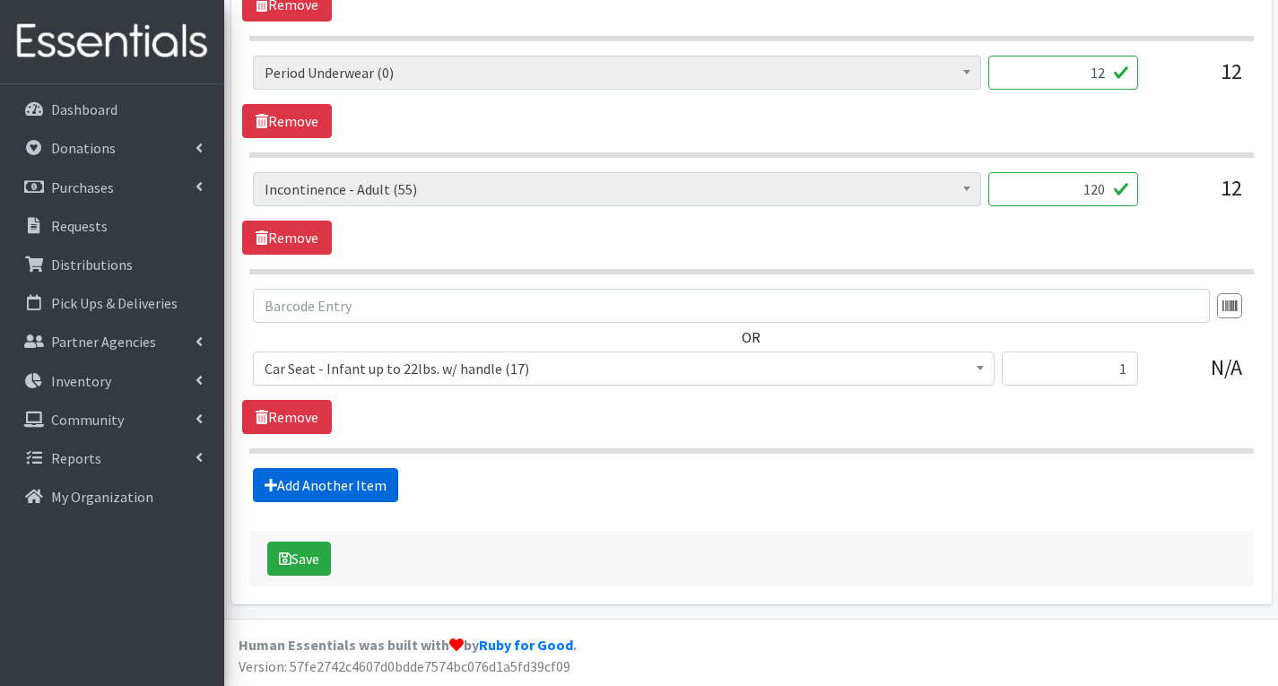
click at [336, 486] on link "Add Another Item" at bounding box center [325, 485] width 145 height 34
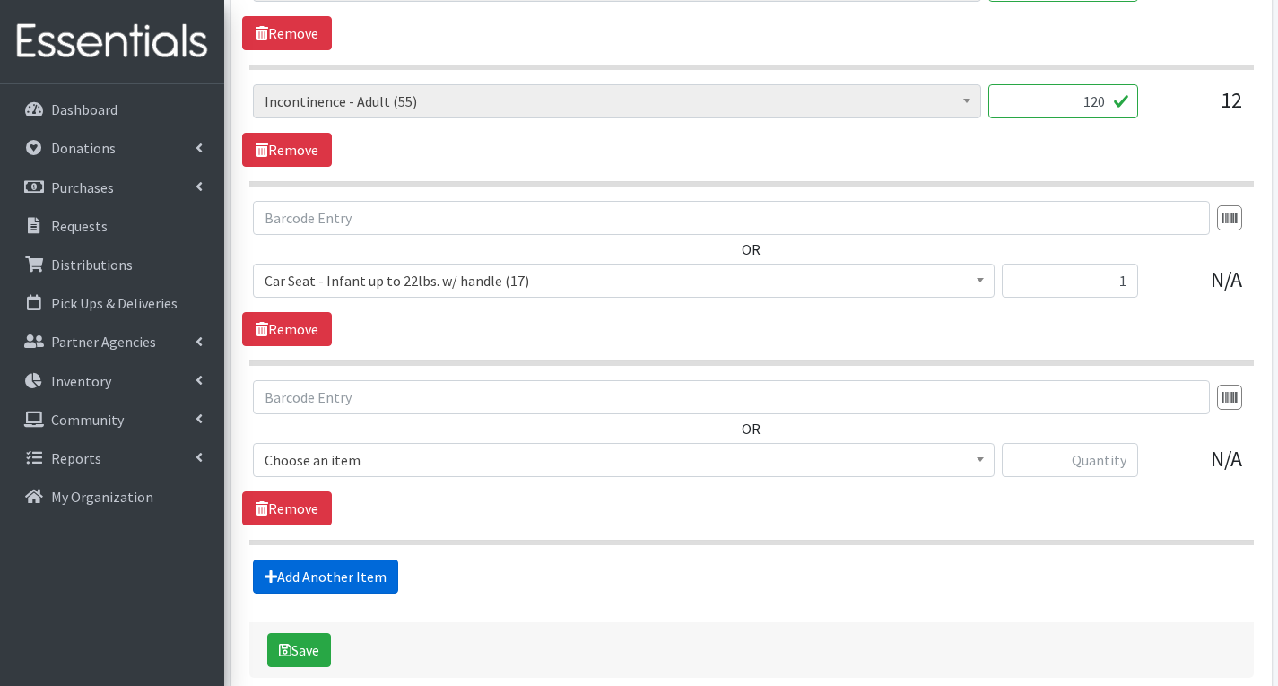
scroll to position [2297, 0]
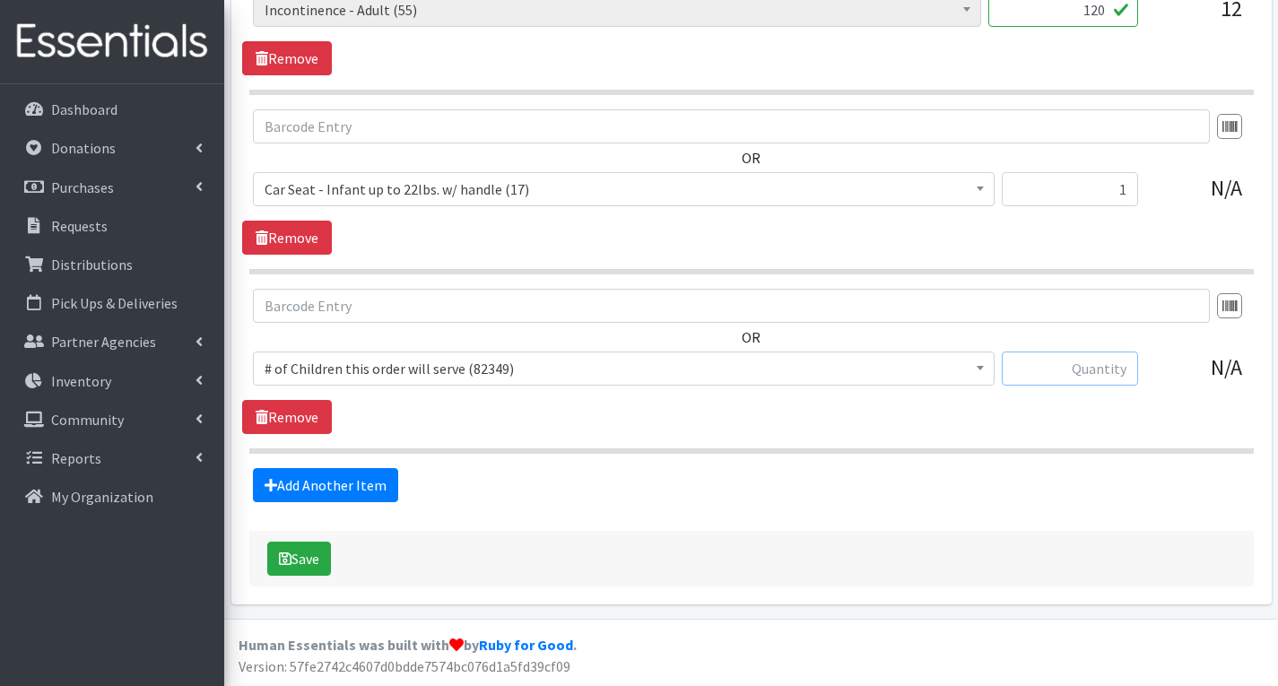
click at [1093, 369] on input "text" at bounding box center [1070, 369] width 136 height 34
type input "5"
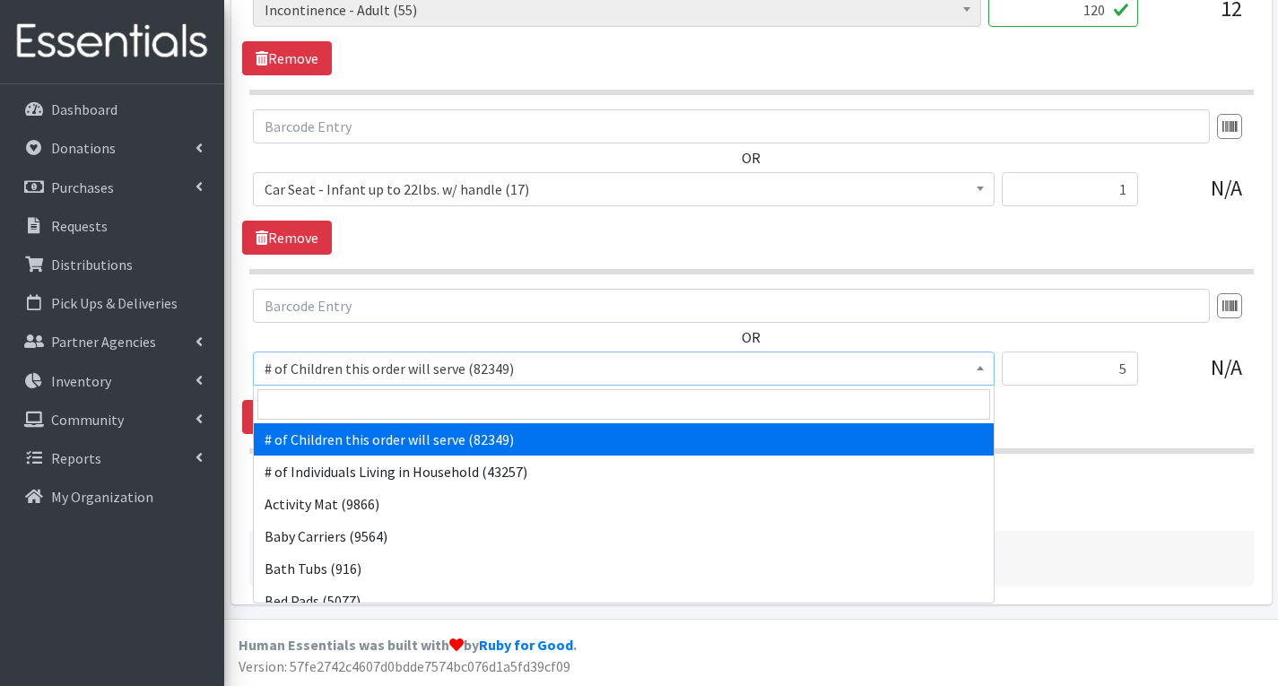
click at [701, 369] on span "# of Children this order will serve (82349)" at bounding box center [624, 368] width 719 height 25
click at [521, 402] on input "search" at bounding box center [623, 404] width 733 height 31
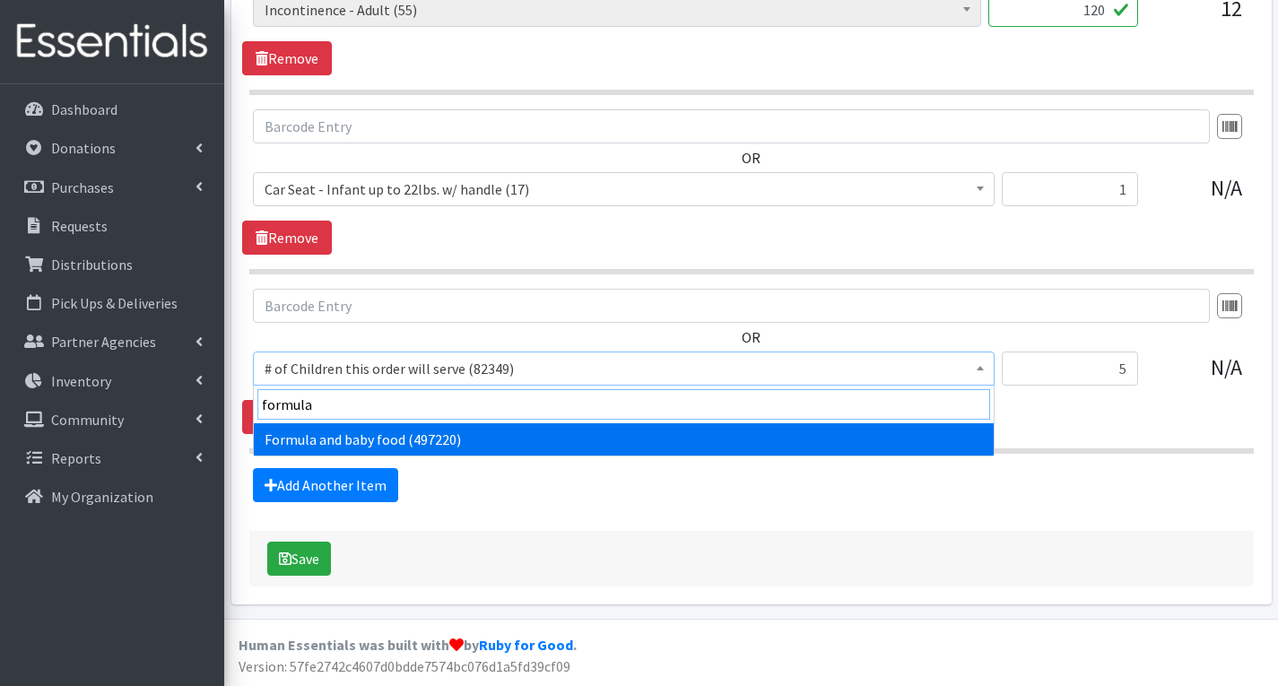
type input "formula"
select select "2005"
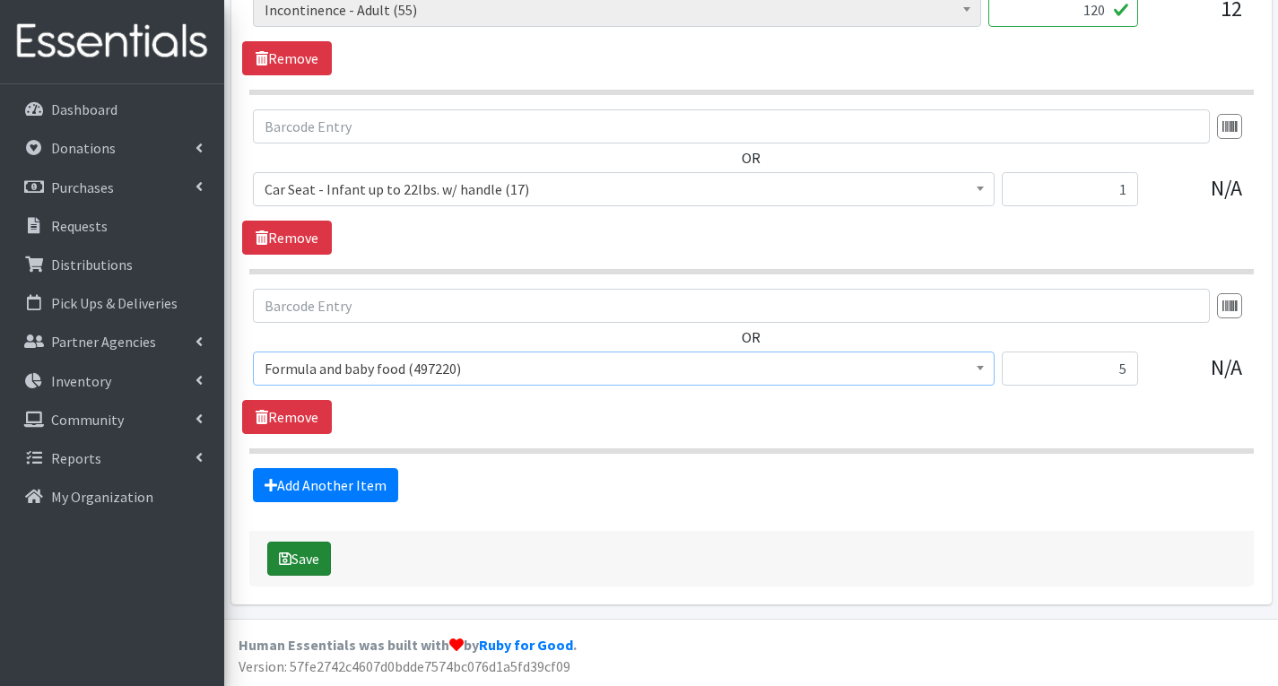
click at [290, 562] on icon "submit" at bounding box center [285, 559] width 13 height 14
